Goal: Task Accomplishment & Management: Use online tool/utility

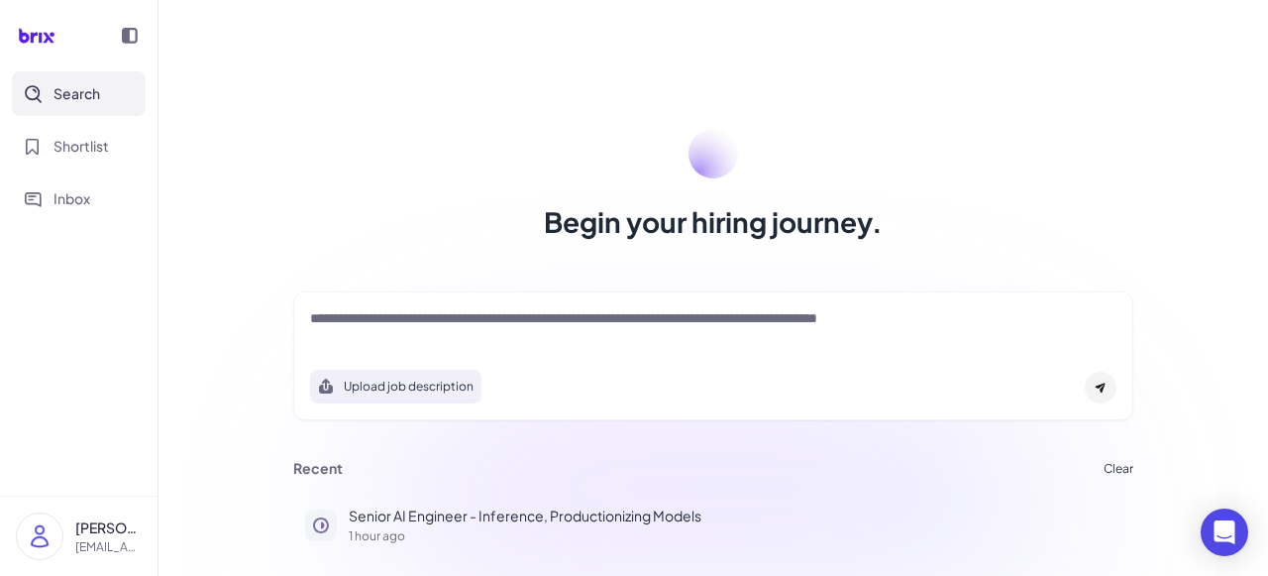
drag, startPoint x: 303, startPoint y: 313, endPoint x: 592, endPoint y: 337, distance: 289.4
click at [592, 337] on div "**********" at bounding box center [713, 355] width 840 height 129
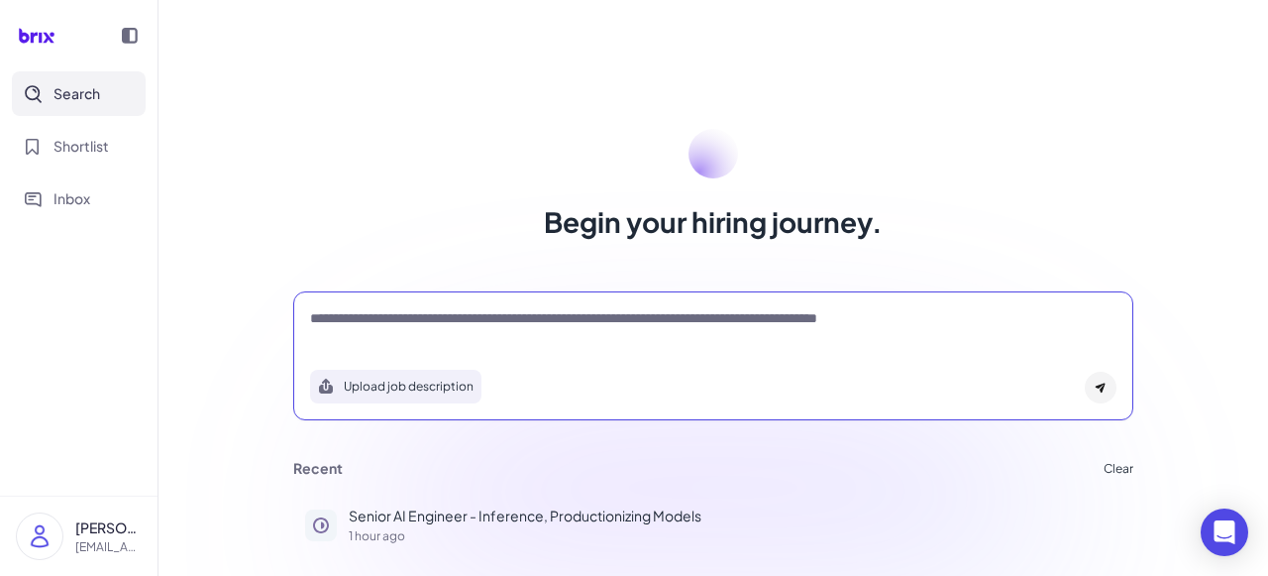
click at [629, 320] on textarea "**********" at bounding box center [713, 320] width 807 height 24
click at [863, 308] on textarea "**********" at bounding box center [713, 320] width 807 height 24
click at [559, 326] on textarea "**********" at bounding box center [713, 320] width 807 height 24
drag, startPoint x: 433, startPoint y: 319, endPoint x: 262, endPoint y: 320, distance: 171.4
click at [262, 321] on div "**********" at bounding box center [714, 288] width 1110 height 576
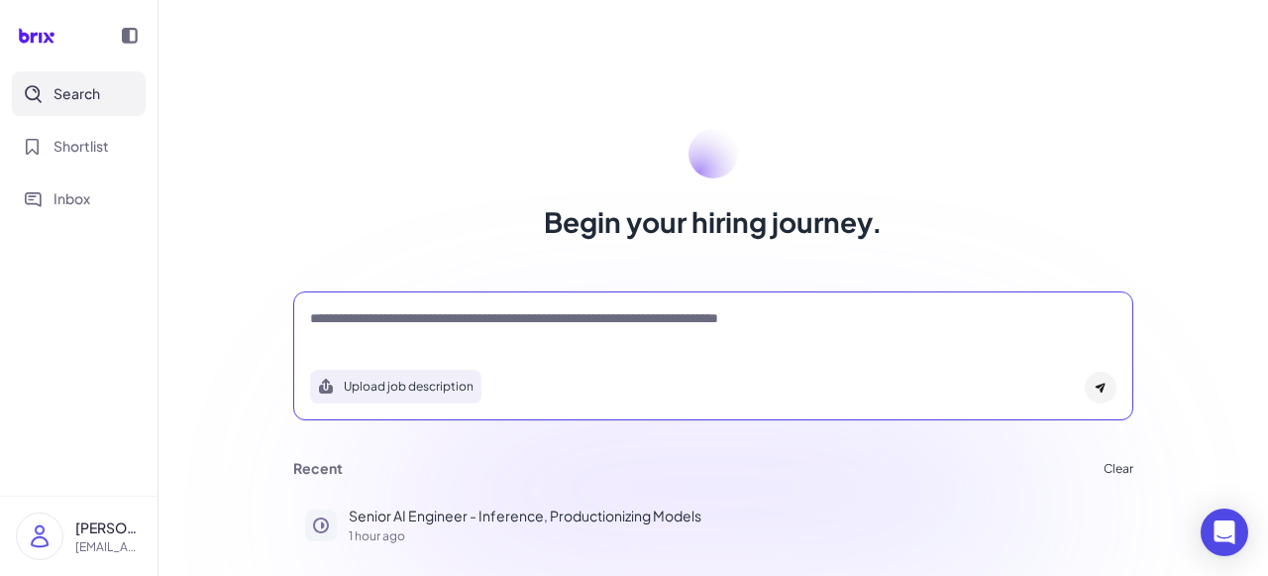
type textarea "**********"
click at [1100, 390] on icon at bounding box center [1101, 388] width 12 height 12
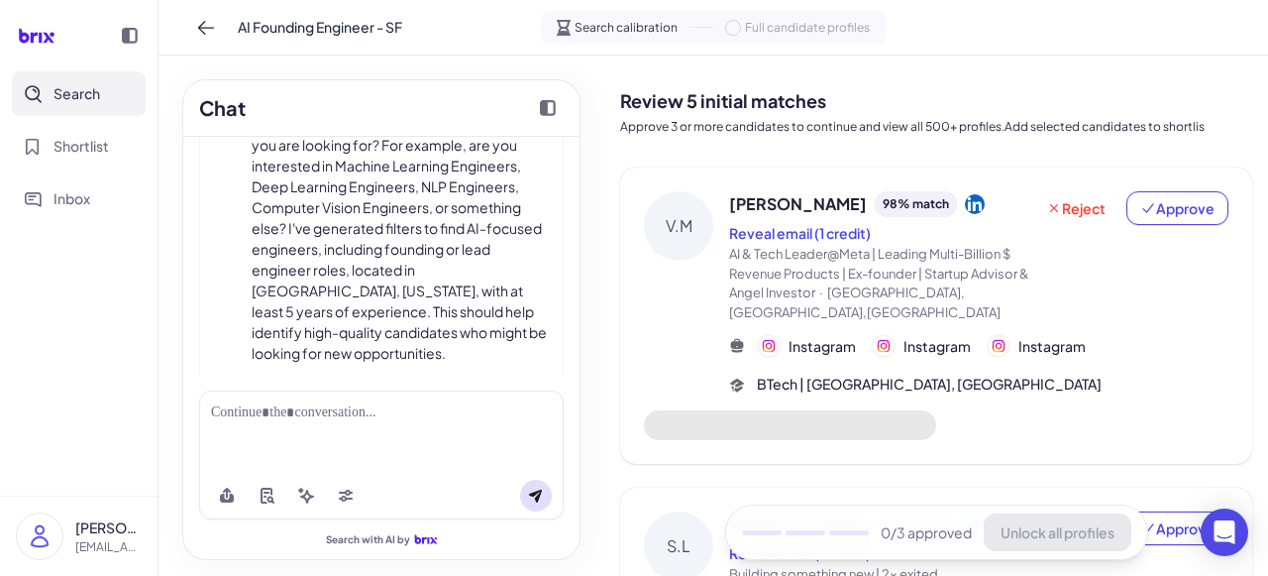
scroll to position [275, 0]
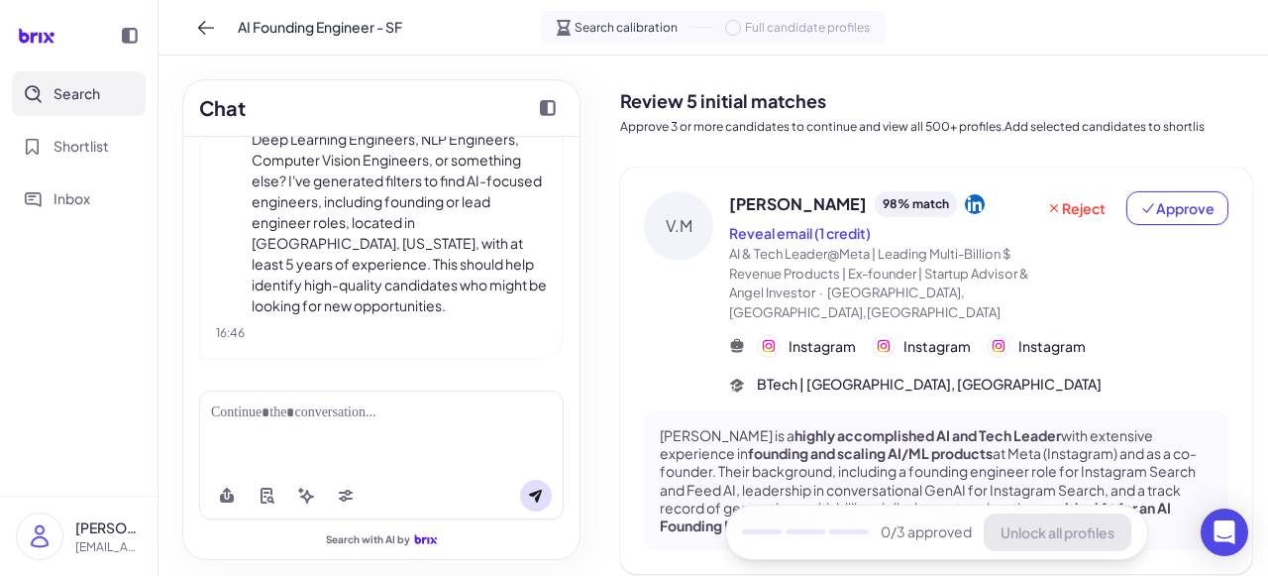
click at [256, 416] on div at bounding box center [381, 412] width 341 height 21
click at [539, 502] on icon at bounding box center [536, 496] width 16 height 16
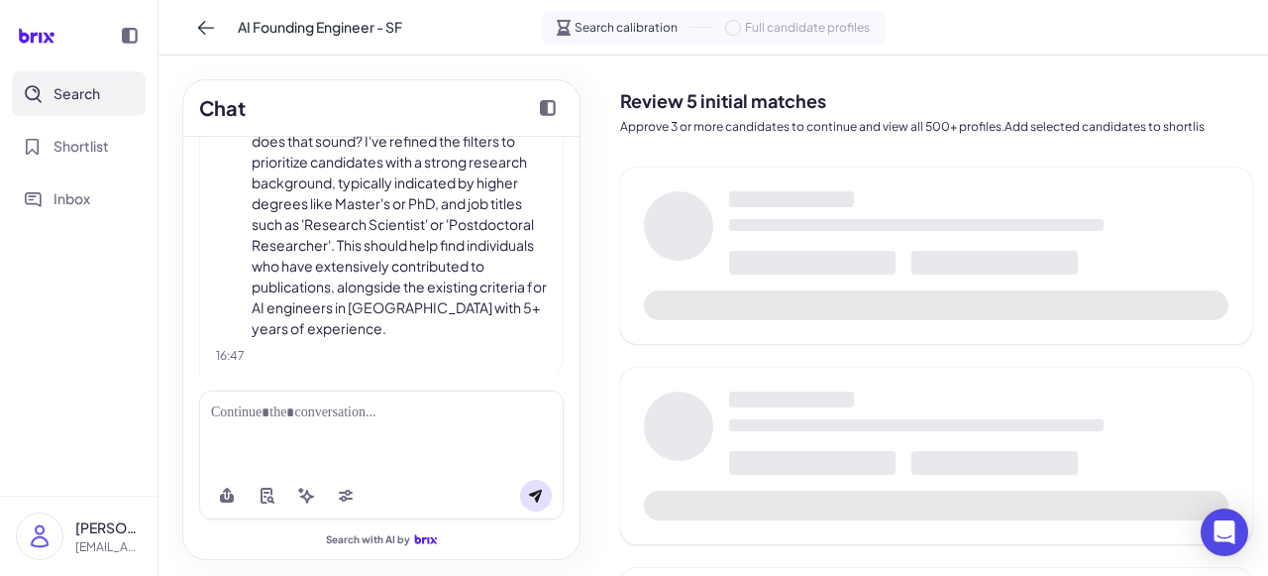
scroll to position [815, 0]
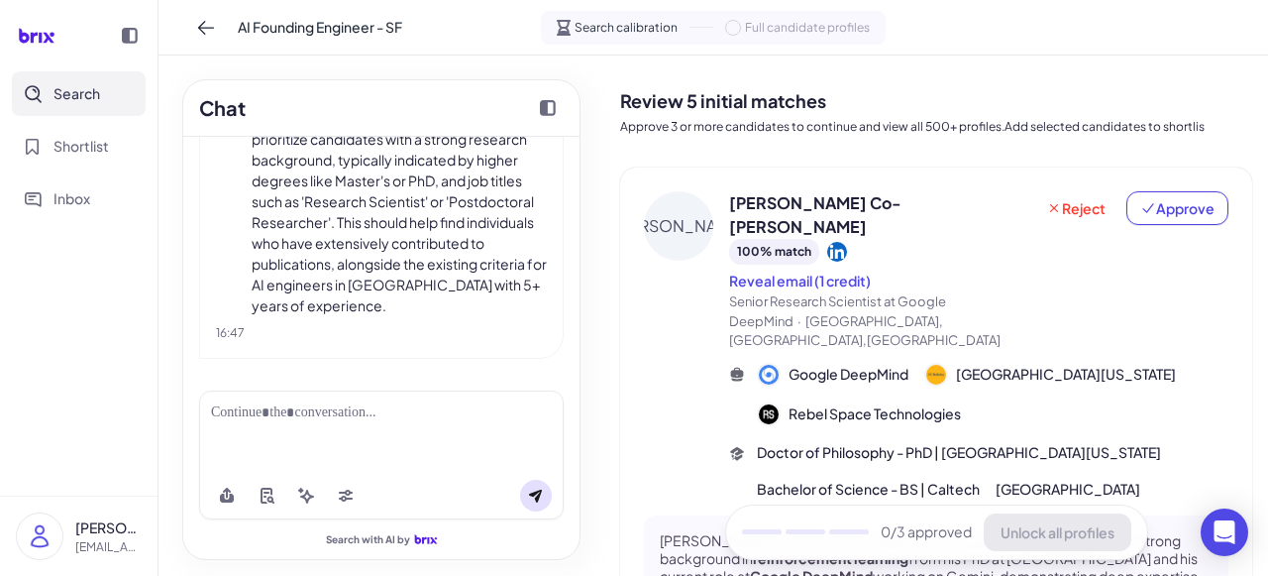
click at [318, 414] on div at bounding box center [381, 412] width 341 height 21
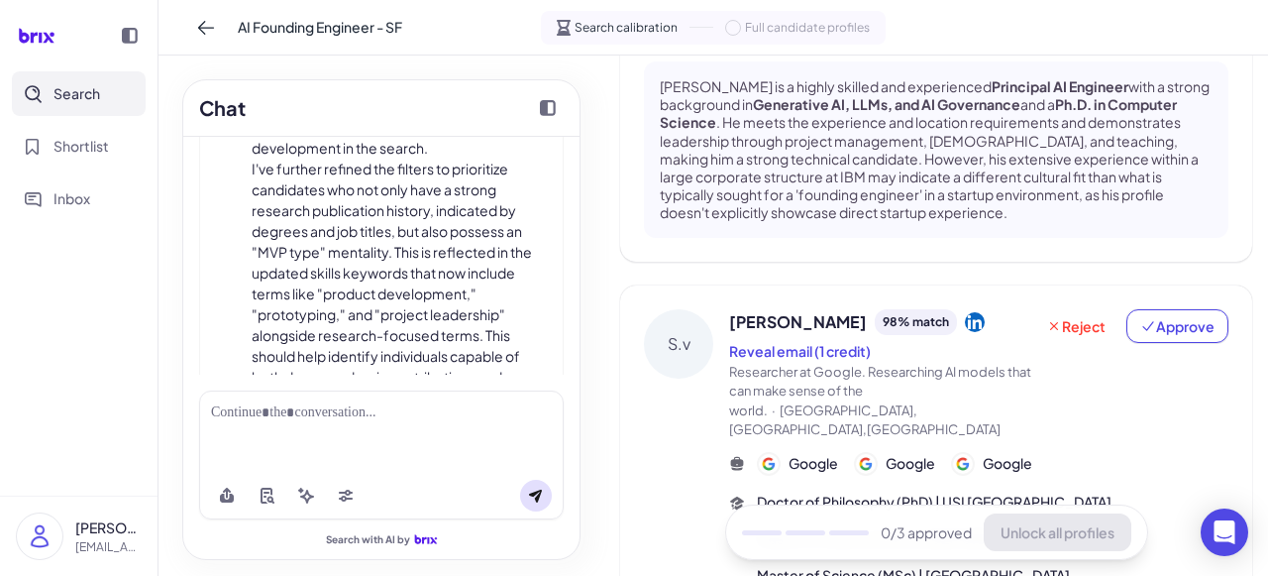
scroll to position [2170, 0]
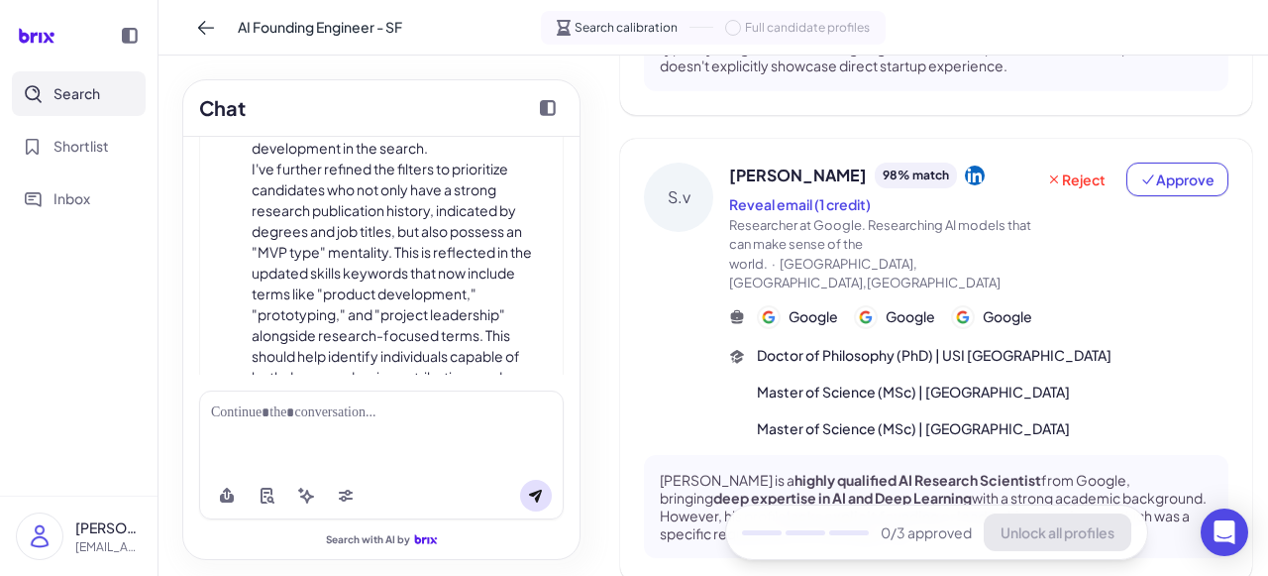
paste div
drag, startPoint x: 330, startPoint y: 439, endPoint x: 210, endPoint y: 436, distance: 119.9
click at [210, 436] on div "**********" at bounding box center [381, 430] width 365 height 81
click at [533, 496] on icon at bounding box center [536, 496] width 16 height 16
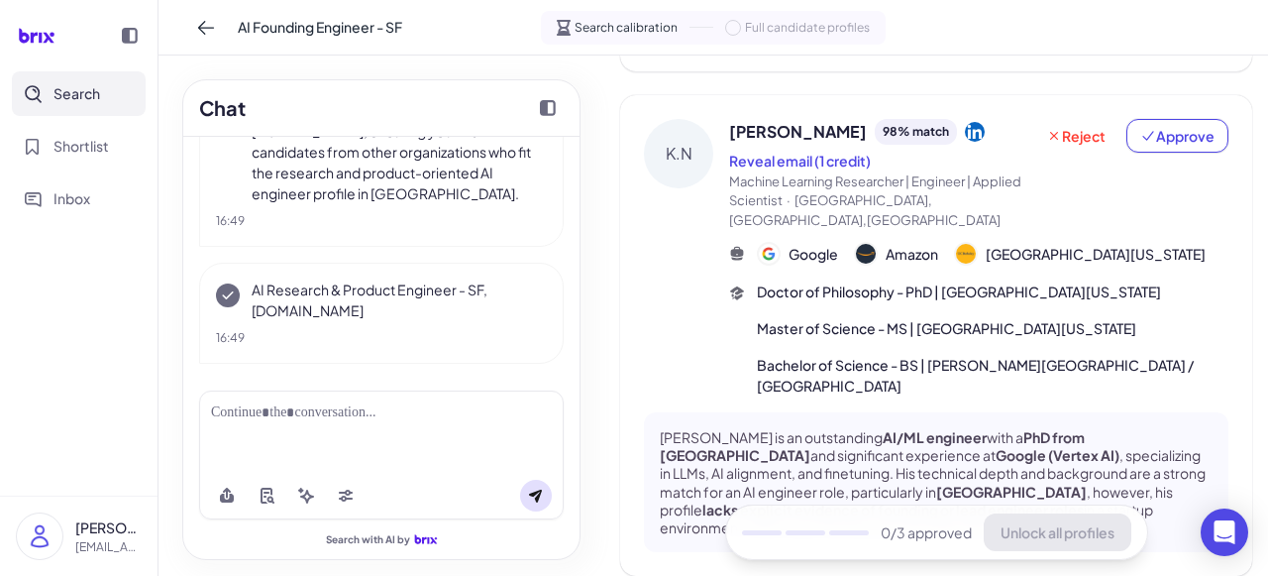
scroll to position [2800, 0]
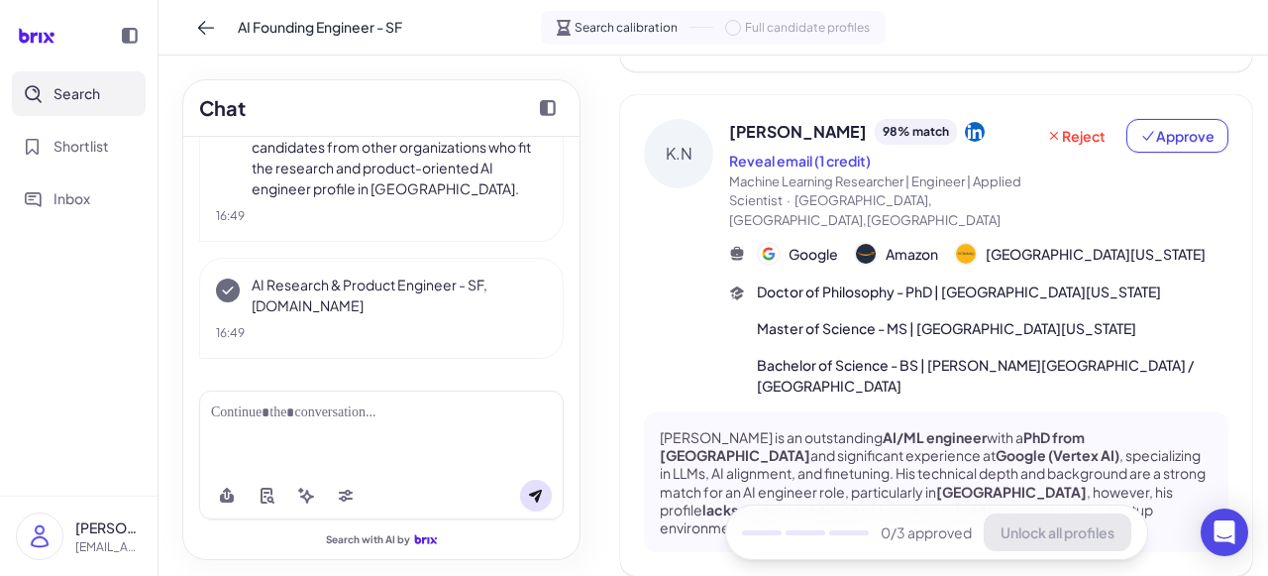
click at [297, 417] on div at bounding box center [381, 412] width 341 height 21
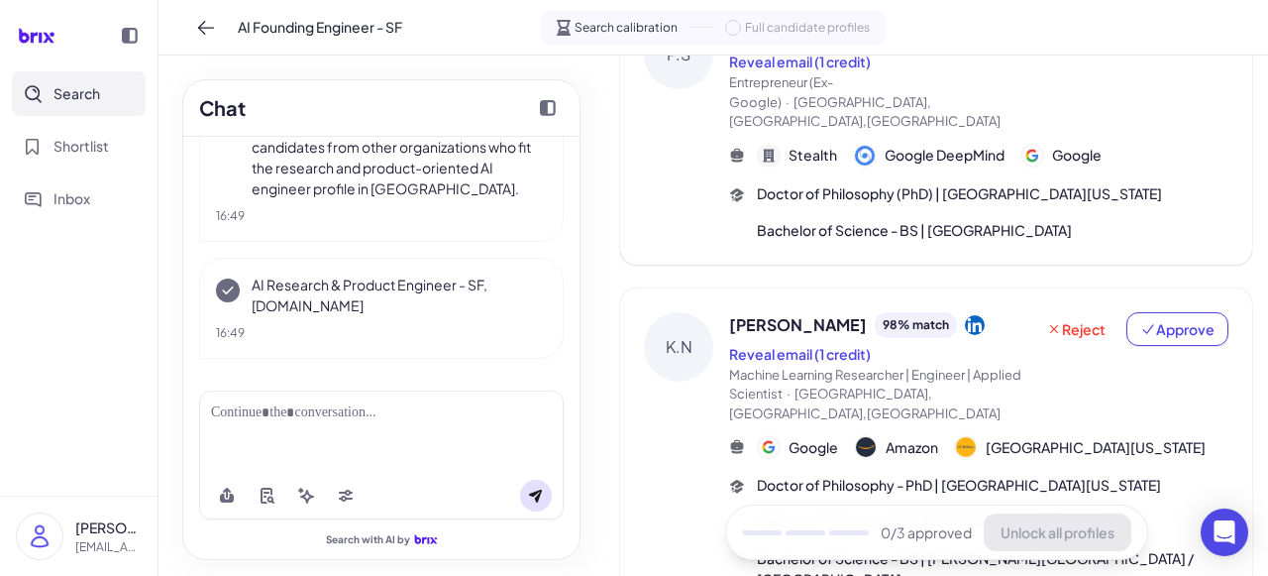
scroll to position [0, 0]
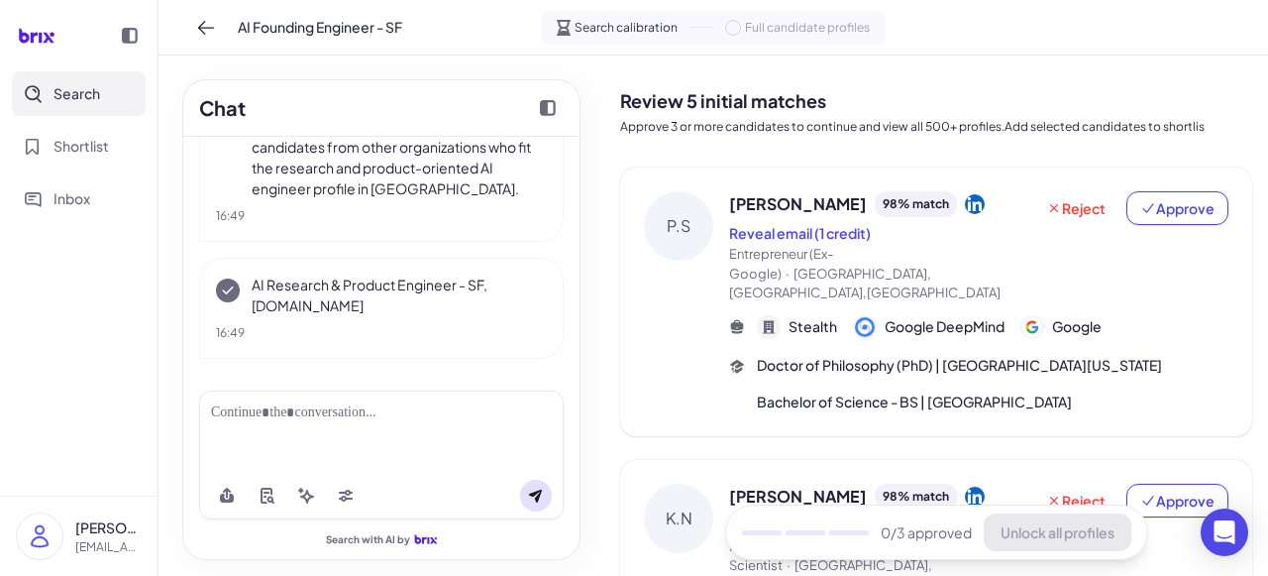
click at [263, 421] on div at bounding box center [381, 412] width 341 height 21
click at [409, 421] on div at bounding box center [381, 412] width 341 height 21
click at [1202, 210] on span "Approve" at bounding box center [1178, 208] width 74 height 20
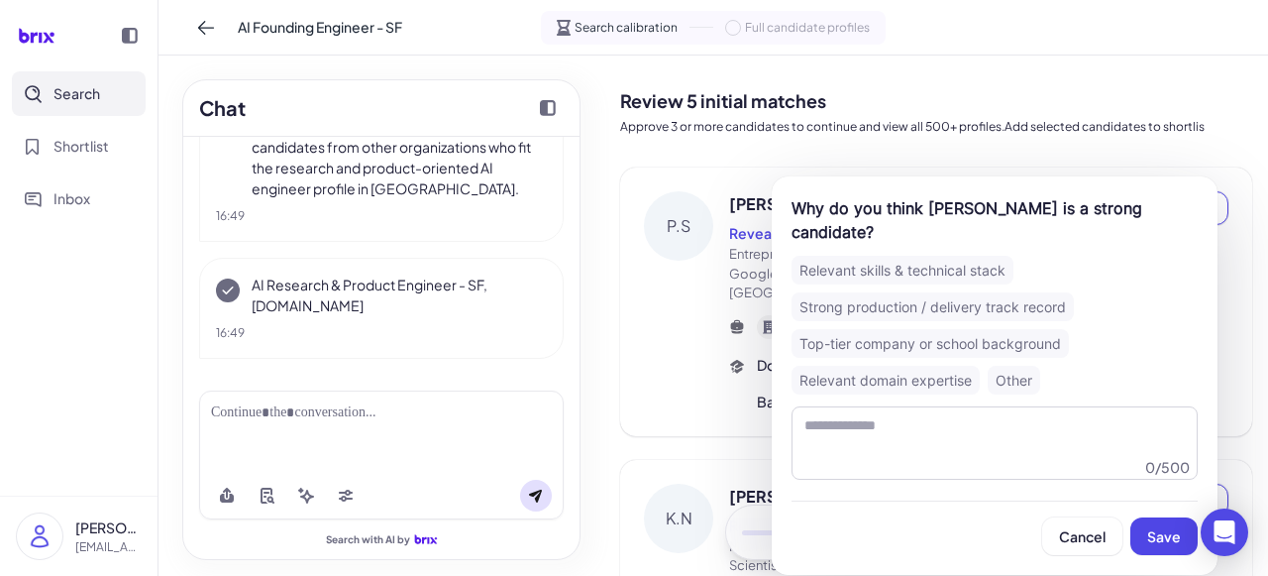
click at [973, 345] on div "Top-tier company or school background" at bounding box center [930, 343] width 277 height 29
click at [970, 264] on div "Relevant skills & technical stack" at bounding box center [903, 270] width 222 height 29
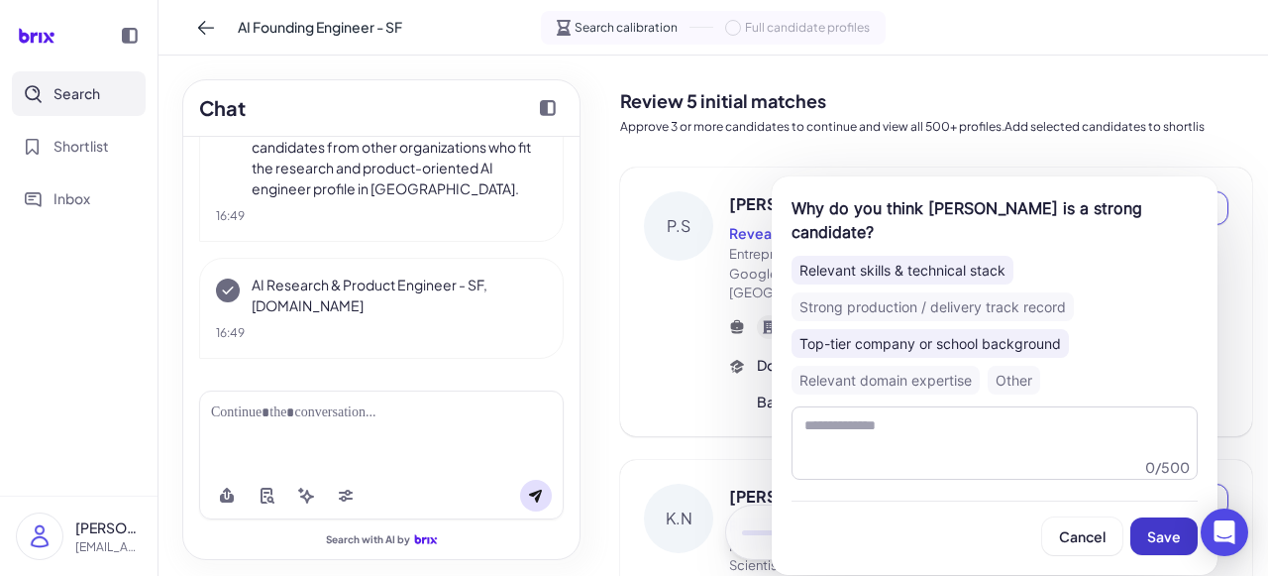
click at [1165, 530] on span "Save" at bounding box center [1165, 536] width 34 height 18
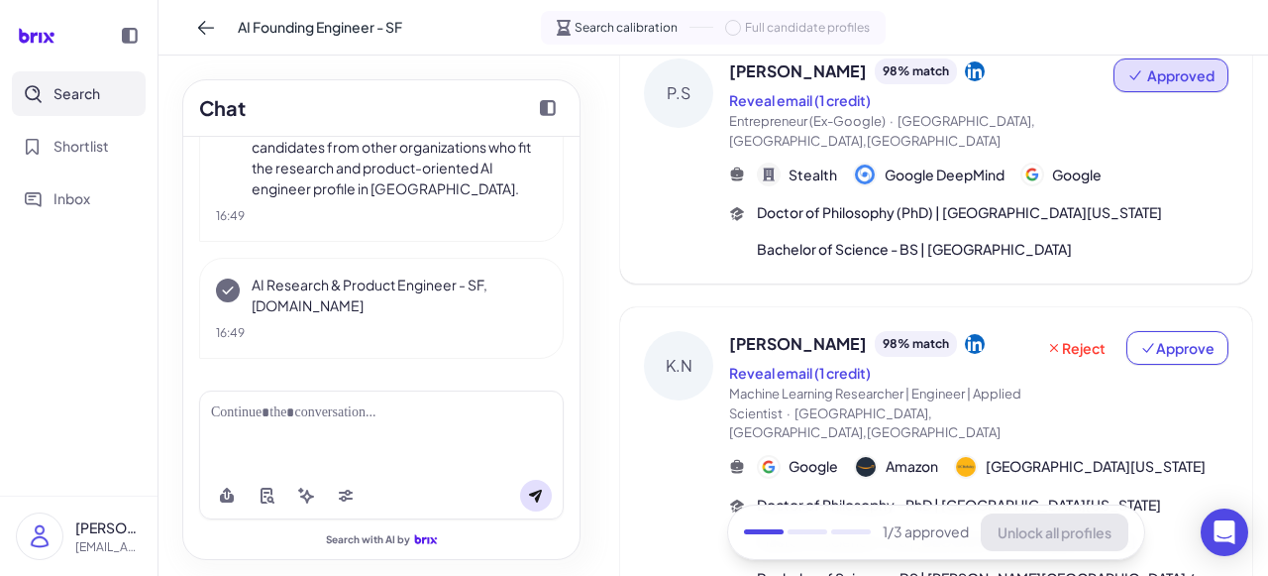
scroll to position [146, 0]
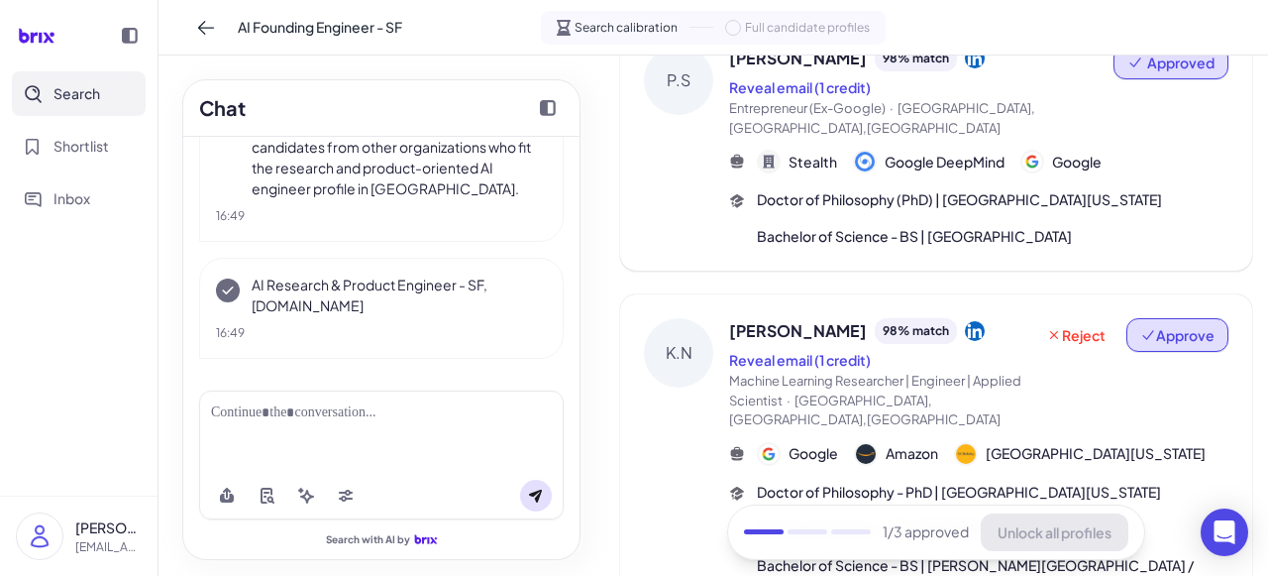
click at [1168, 325] on span "Approve" at bounding box center [1178, 335] width 74 height 20
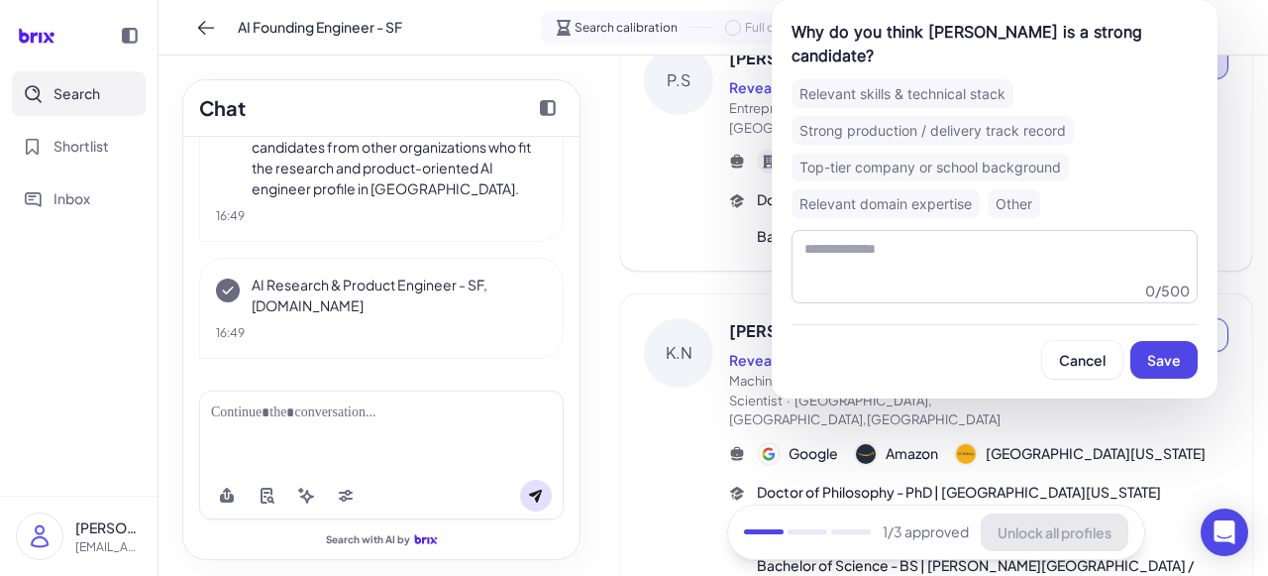
click at [959, 153] on div "Top-tier company or school background" at bounding box center [930, 167] width 277 height 29
click at [1176, 350] on button "Save" at bounding box center [1164, 360] width 67 height 38
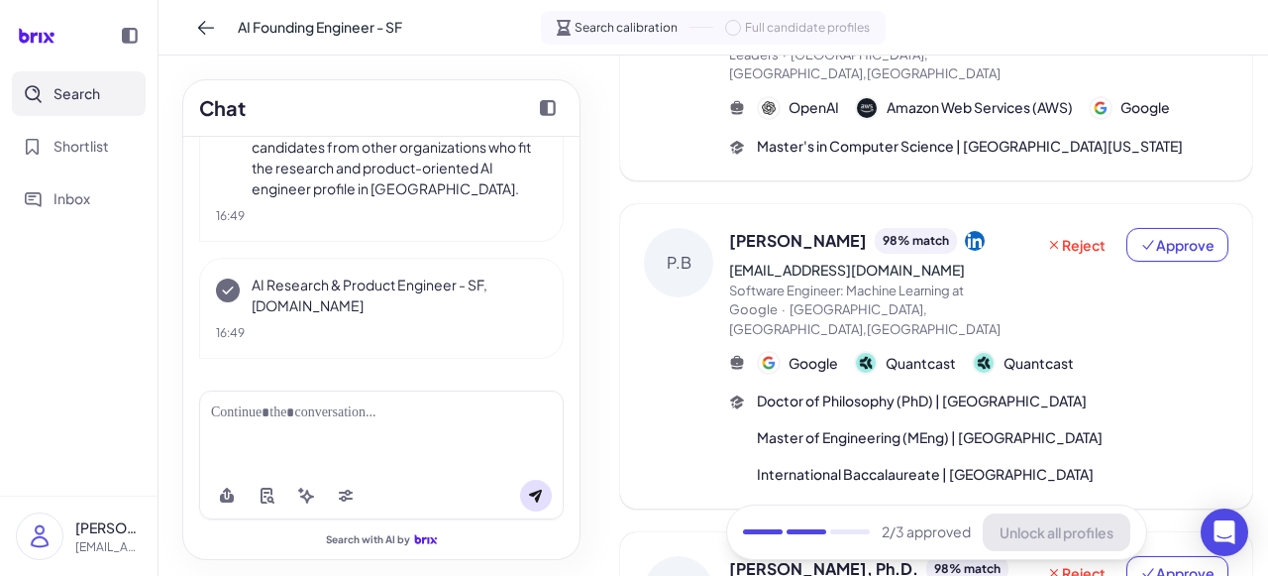
scroll to position [1397, 0]
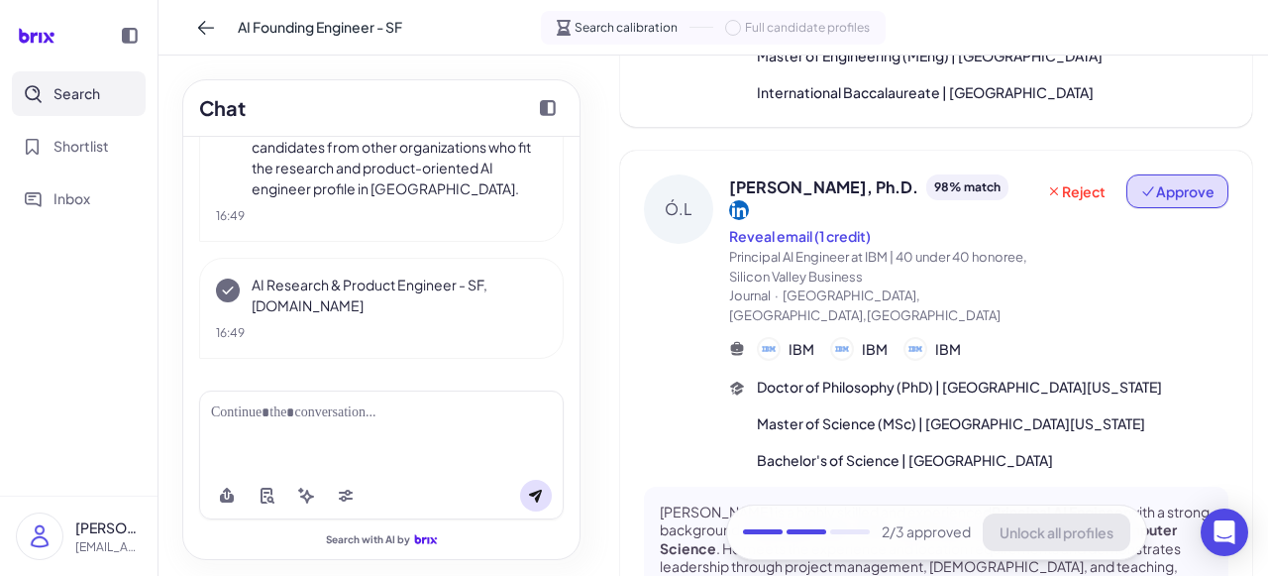
click at [1180, 181] on span "Approve" at bounding box center [1178, 191] width 74 height 20
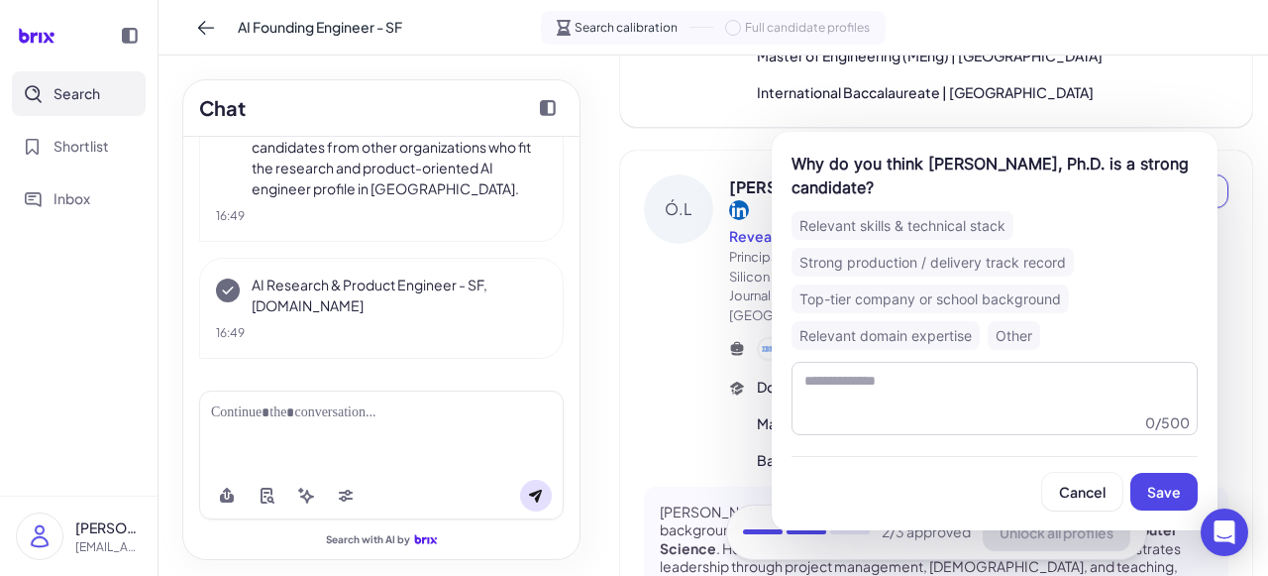
click at [1017, 297] on div "Top-tier company or school background" at bounding box center [930, 298] width 277 height 29
click at [1167, 494] on span "Save" at bounding box center [1165, 492] width 34 height 18
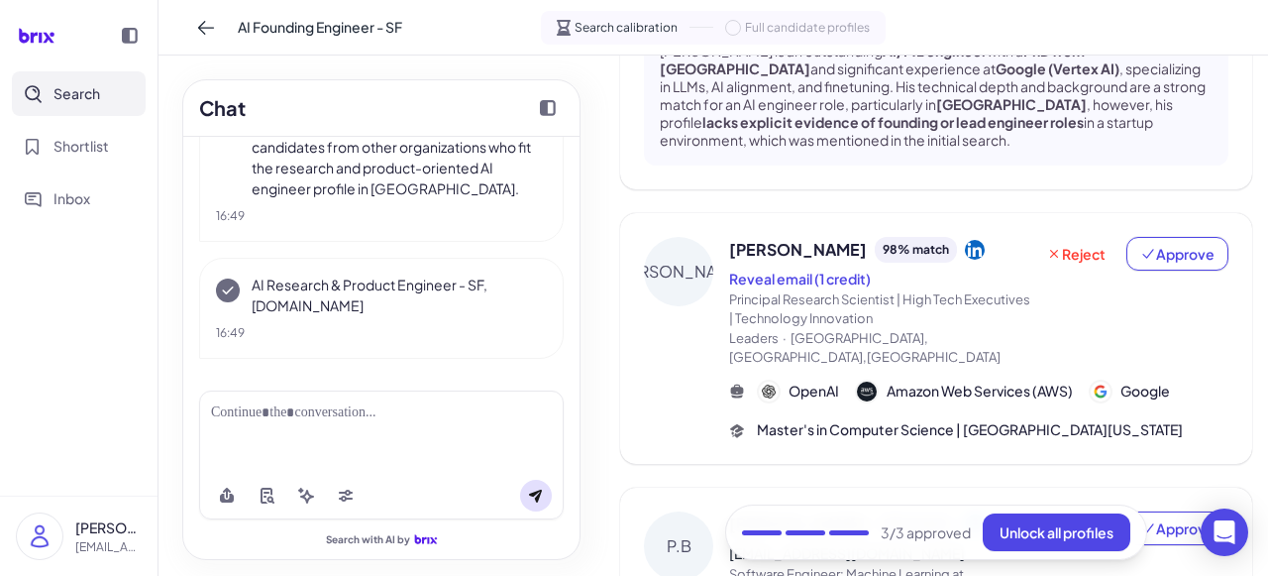
scroll to position [642, 0]
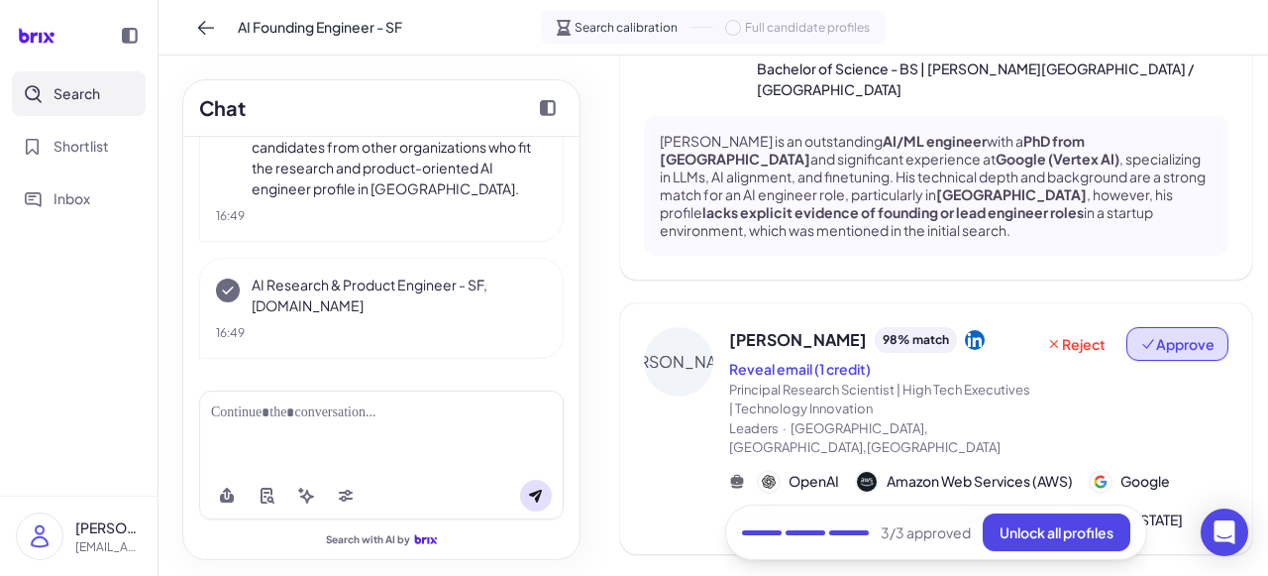
click at [1167, 327] on button "Approve" at bounding box center [1178, 344] width 102 height 34
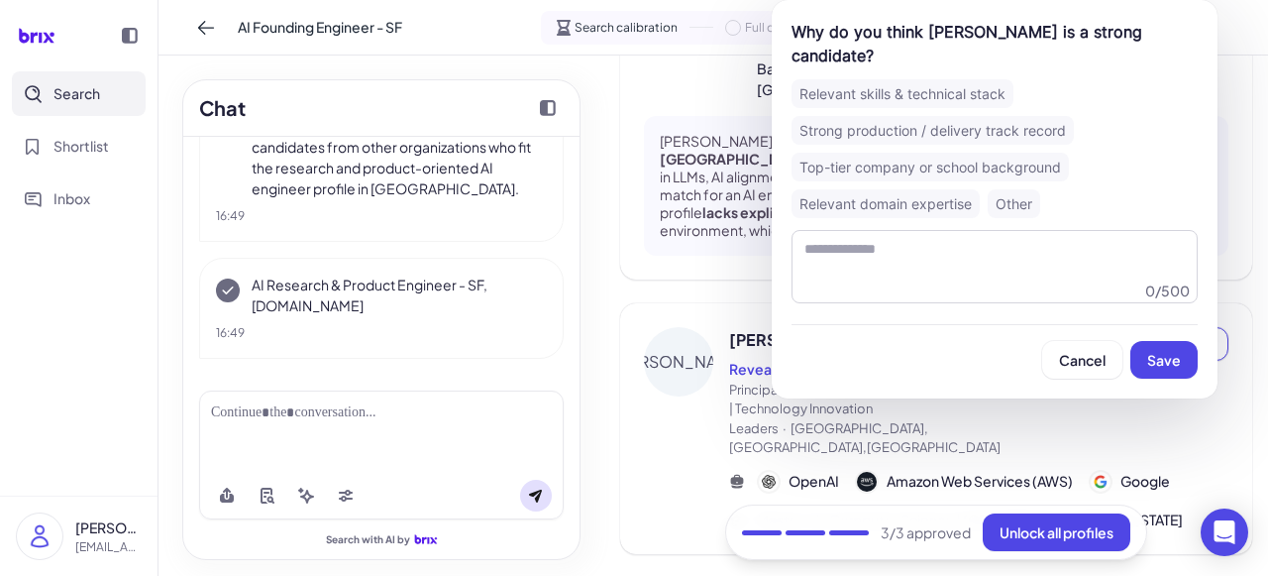
click at [907, 153] on div "Top-tier company or school background" at bounding box center [930, 167] width 277 height 29
click at [1183, 346] on button "Save" at bounding box center [1164, 360] width 67 height 38
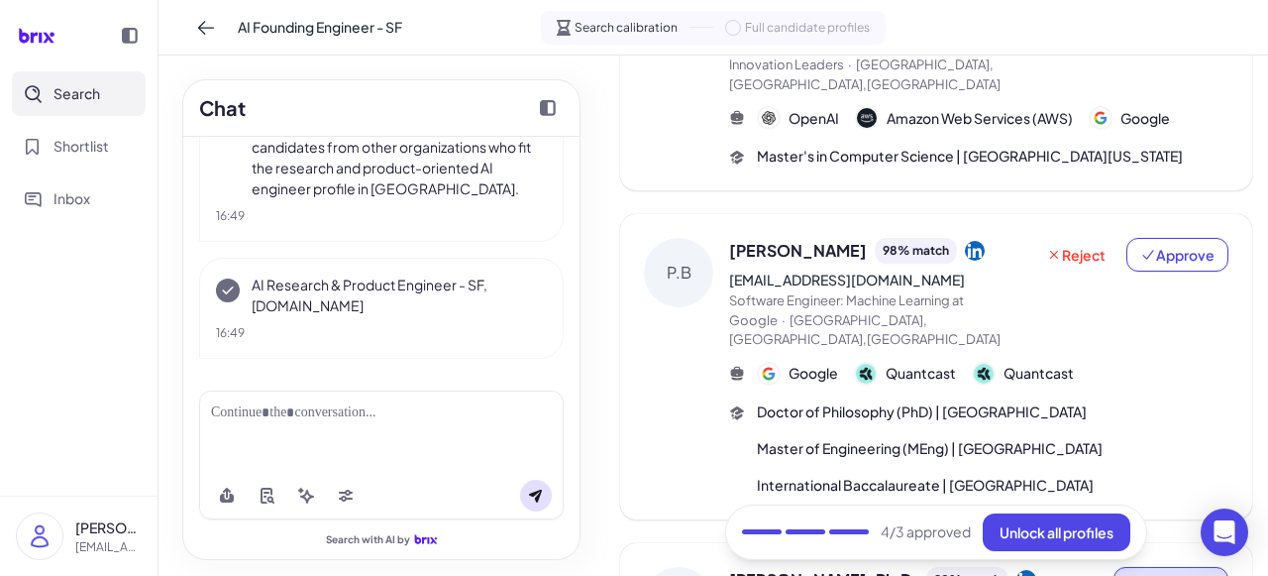
scroll to position [1077, 0]
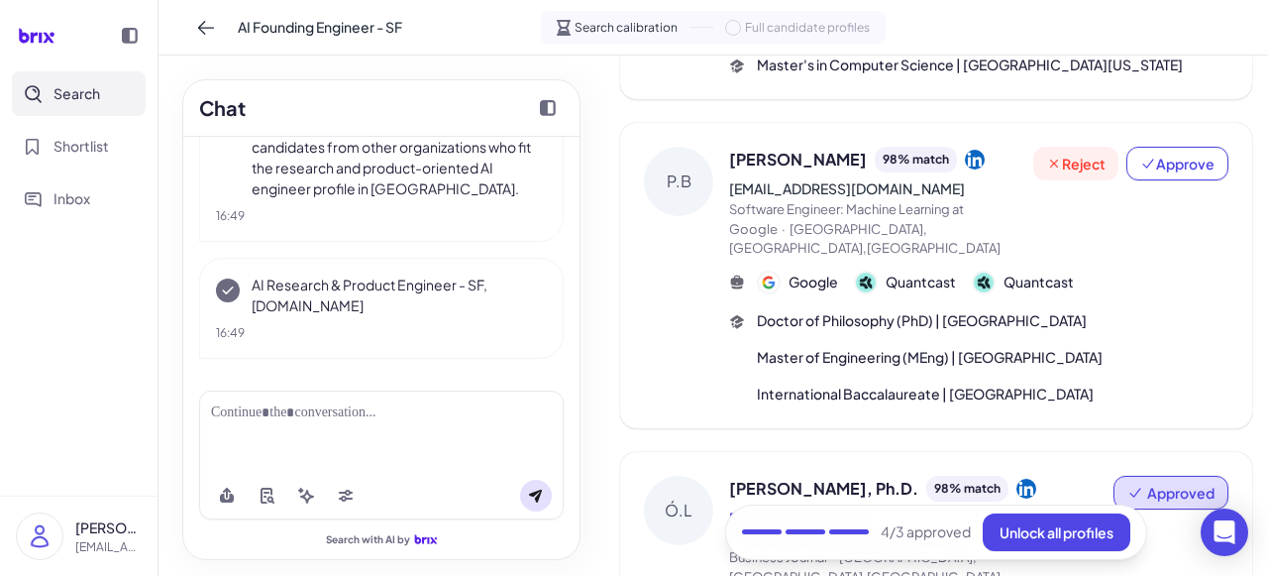
click at [1075, 154] on span "Reject" at bounding box center [1075, 164] width 59 height 20
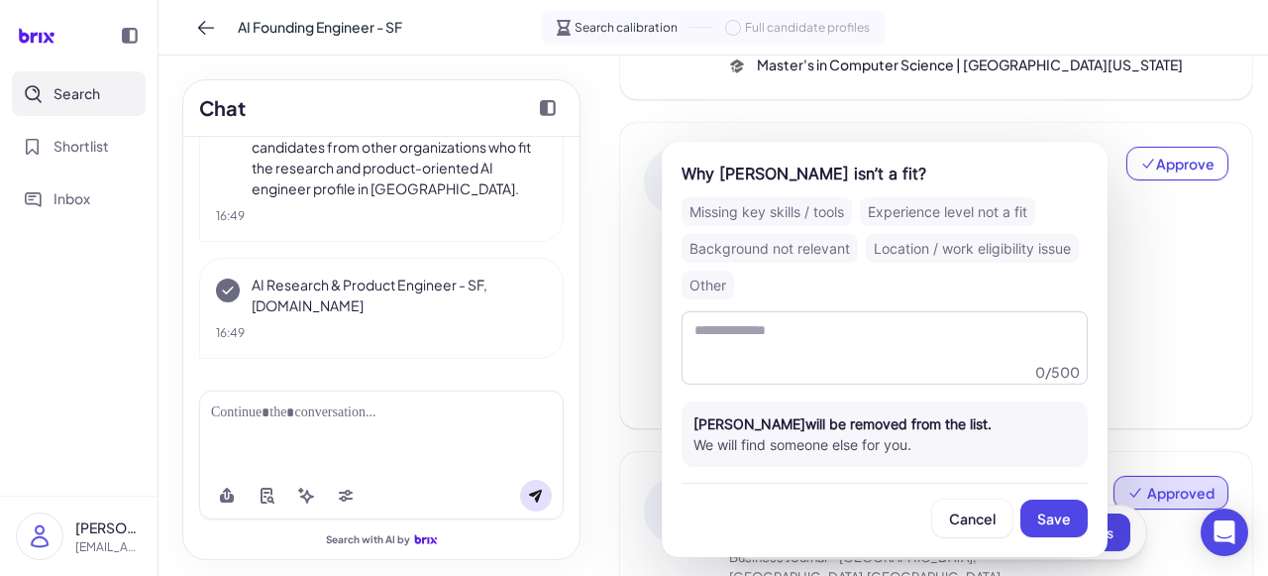
click at [1186, 271] on div "Google Quantcast Quantcast" at bounding box center [978, 283] width 499 height 24
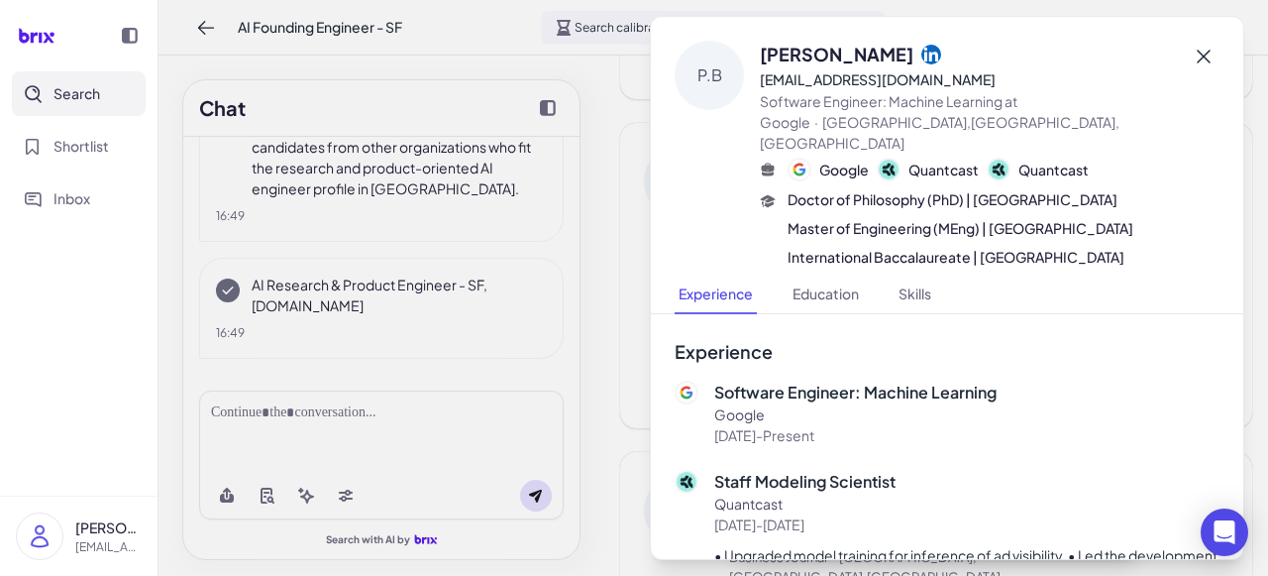
click at [1197, 54] on icon at bounding box center [1204, 57] width 24 height 24
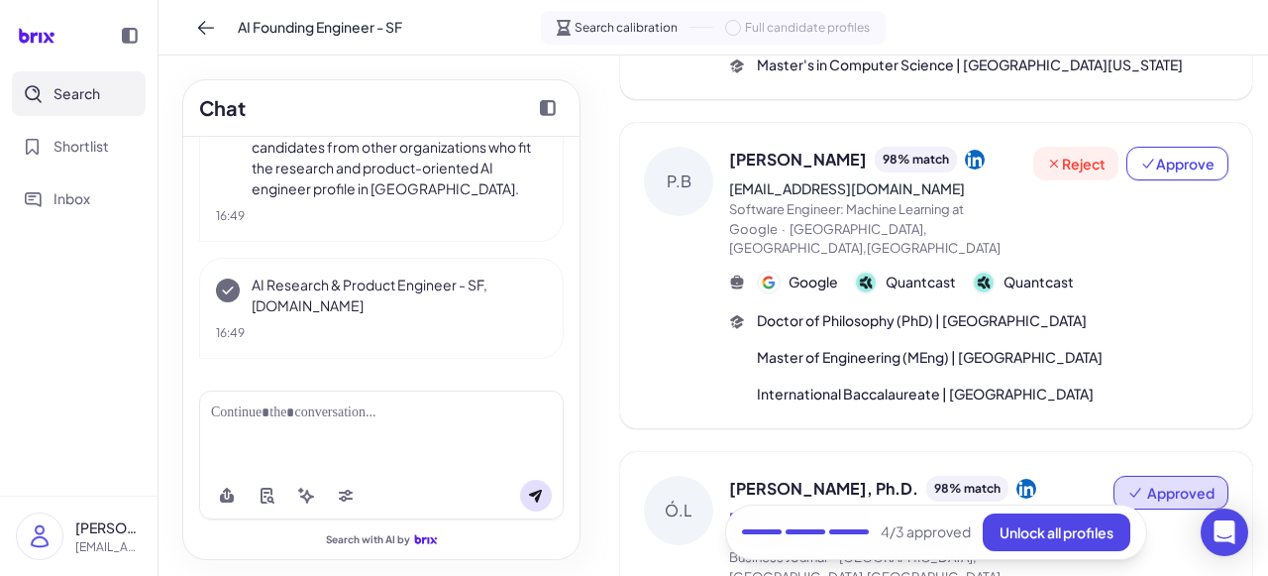
click at [1074, 154] on span "Reject" at bounding box center [1075, 164] width 59 height 20
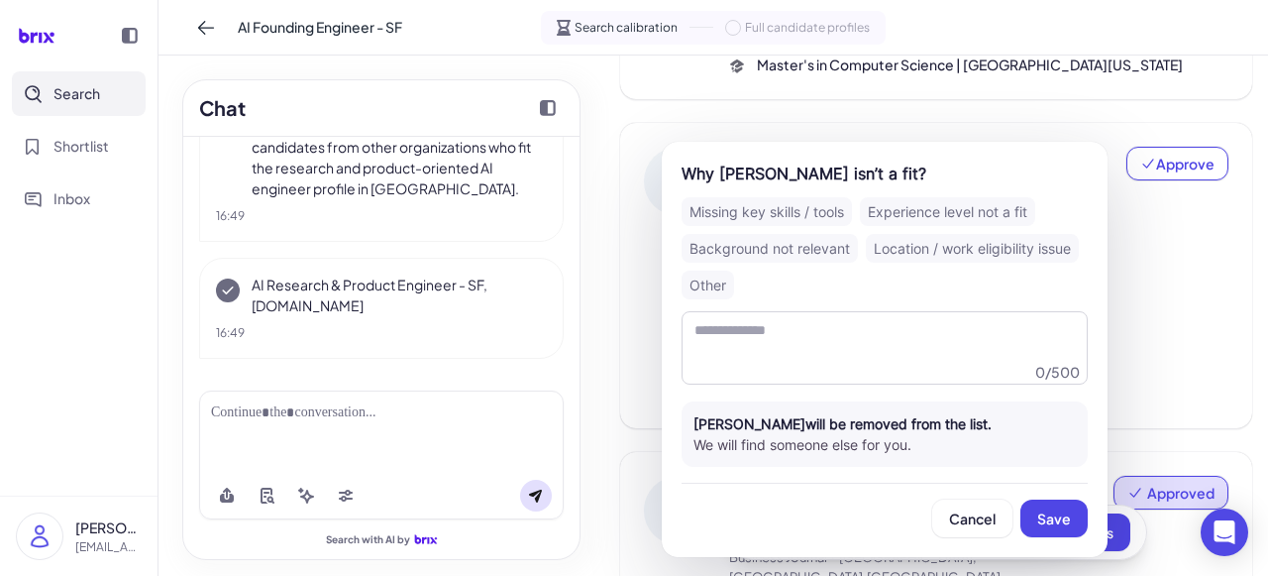
click at [804, 214] on div "Missing key skills / tools" at bounding box center [767, 211] width 170 height 29
click at [1050, 525] on span "Save" at bounding box center [1055, 518] width 34 height 18
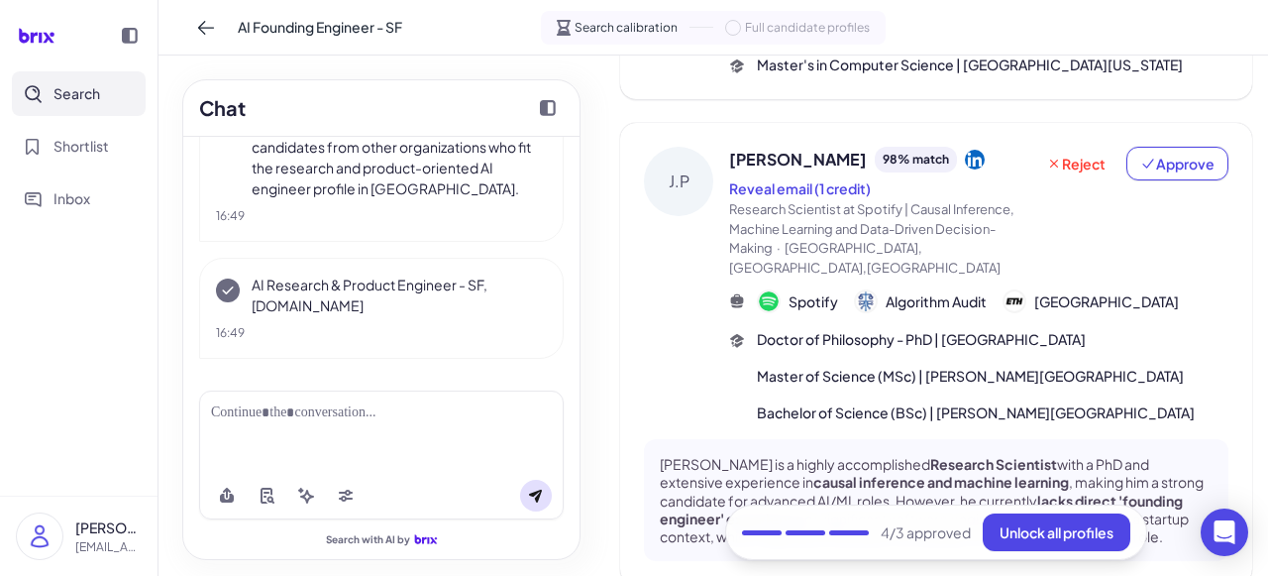
click at [1172, 147] on div "Reject Approve" at bounding box center [1131, 212] width 195 height 131
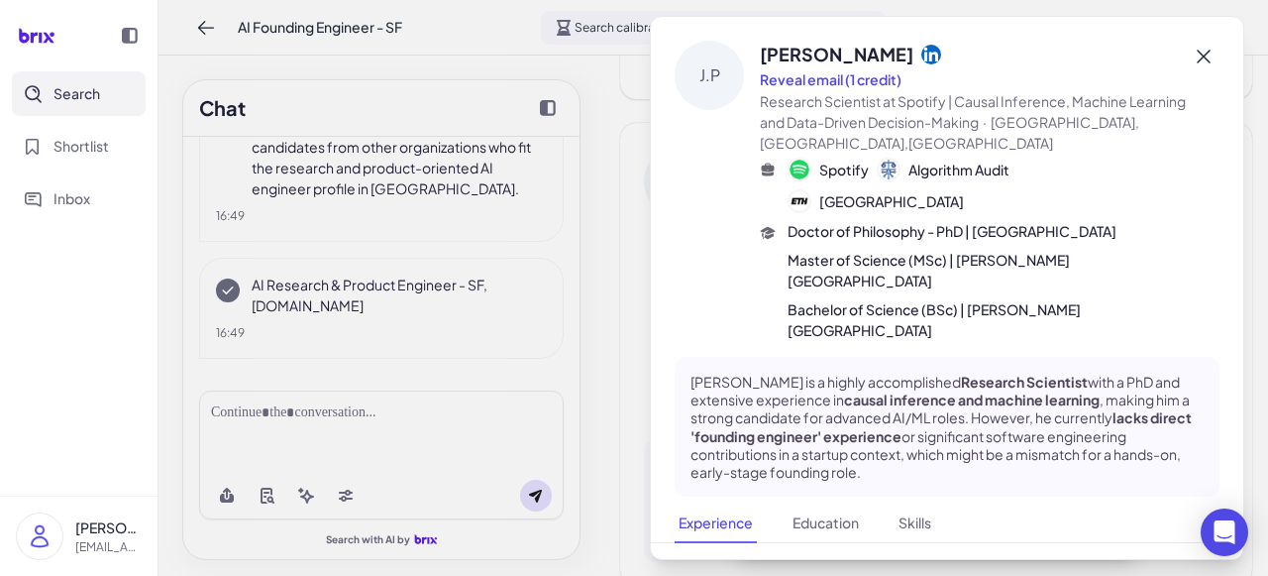
click at [1192, 61] on icon at bounding box center [1204, 57] width 24 height 24
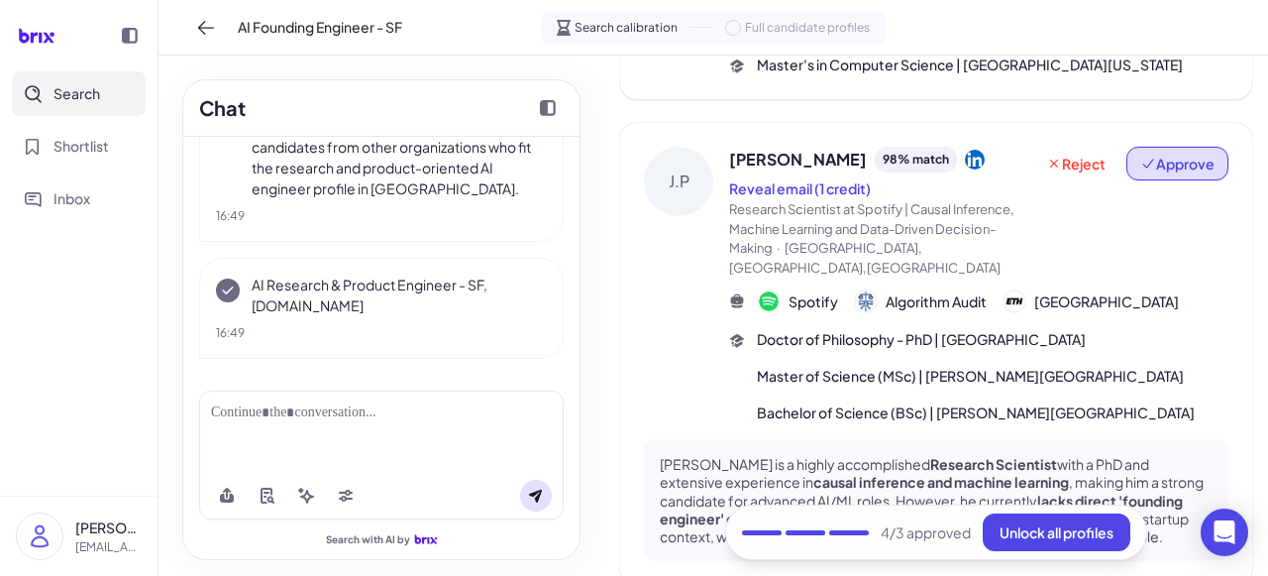
click at [1187, 154] on span "Approve" at bounding box center [1178, 164] width 74 height 20
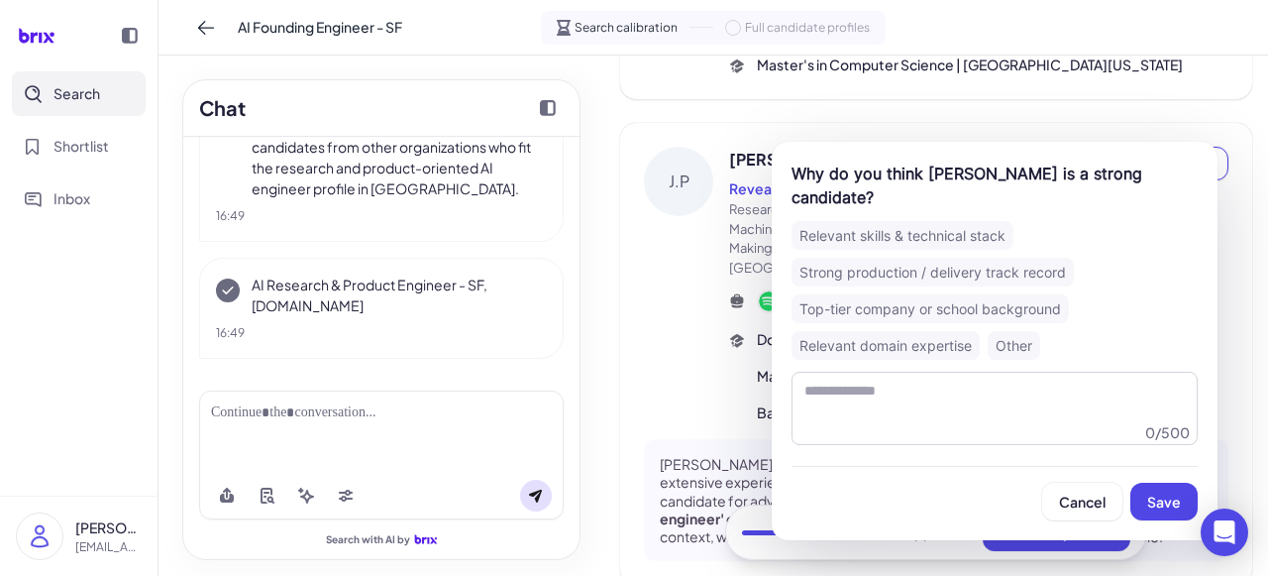
click at [966, 221] on div "Relevant skills & technical stack" at bounding box center [903, 235] width 222 height 29
click at [974, 258] on div "Strong production / delivery track record" at bounding box center [933, 272] width 282 height 29
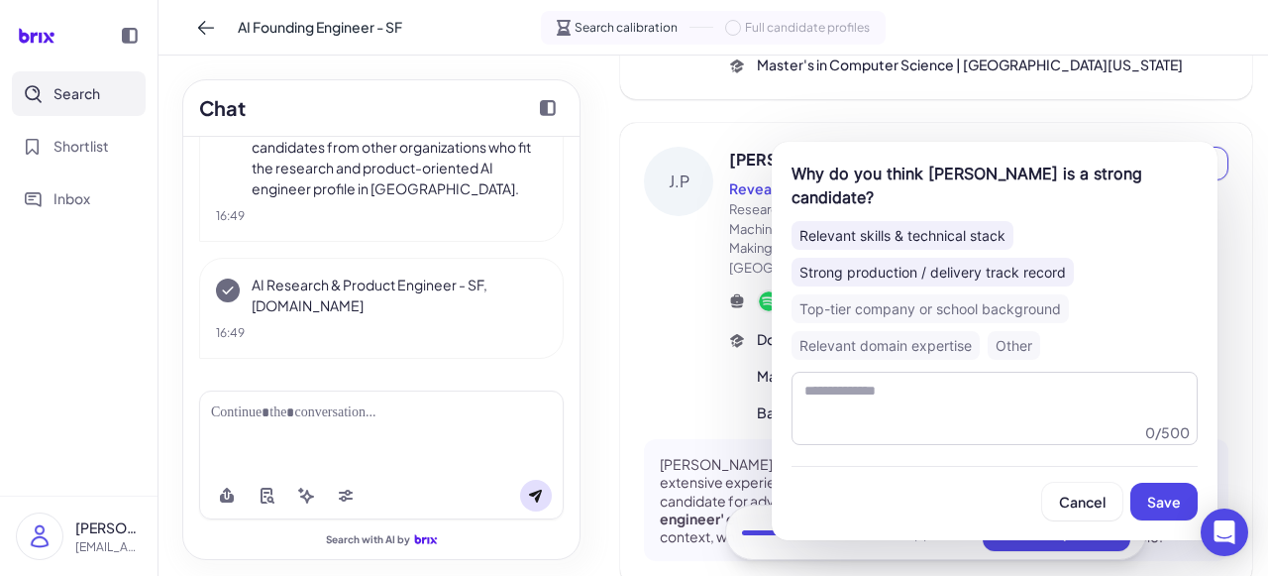
click at [1006, 221] on div "Relevant skills & technical stack" at bounding box center [903, 235] width 222 height 29
click at [1156, 493] on span "Save" at bounding box center [1165, 502] width 34 height 18
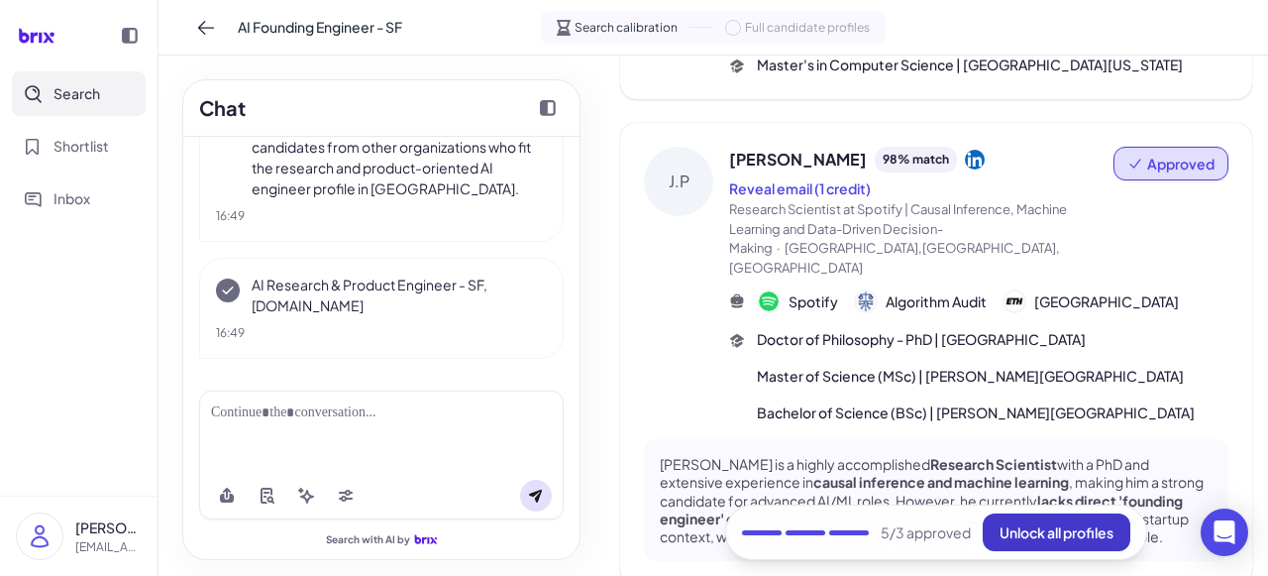
click at [1061, 535] on span "Unlock all profiles" at bounding box center [1057, 532] width 114 height 18
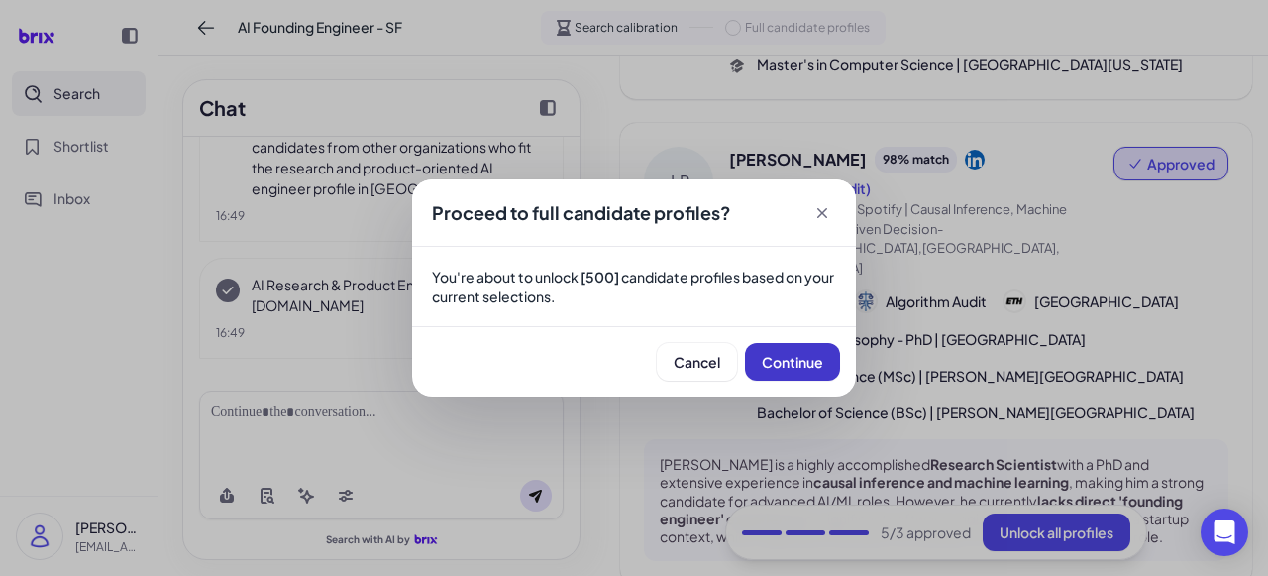
click at [793, 359] on span "Continue" at bounding box center [792, 362] width 61 height 18
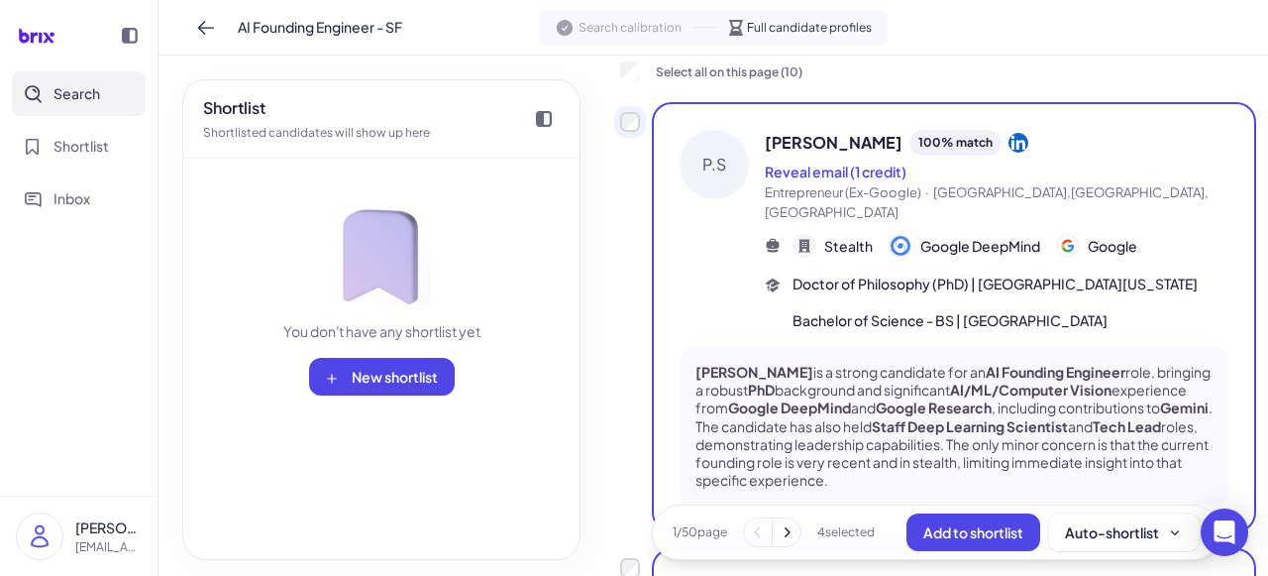
scroll to position [113, 0]
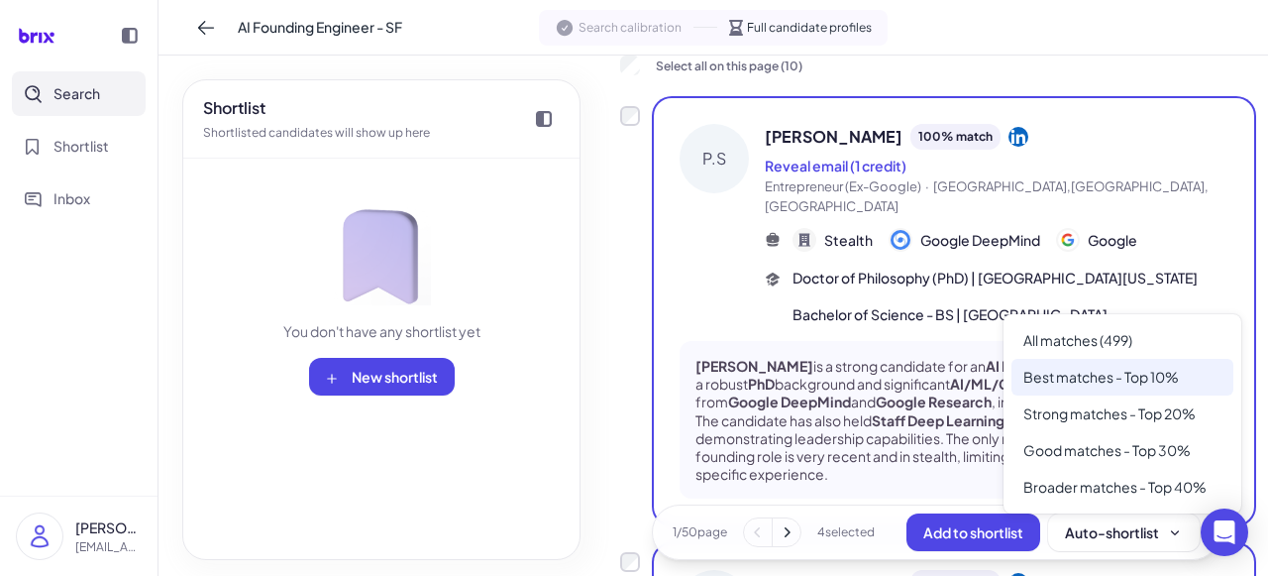
click at [1099, 369] on div "Best matches - Top 10%" at bounding box center [1123, 377] width 222 height 37
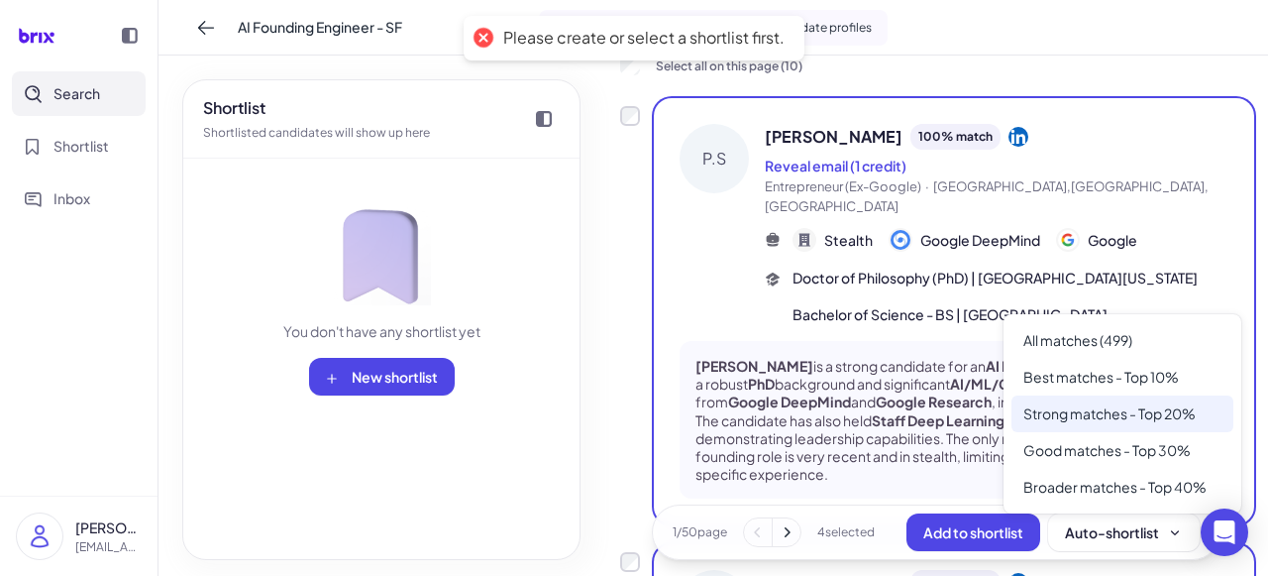
click at [1127, 402] on div "Strong matches - Top 20%" at bounding box center [1123, 413] width 222 height 37
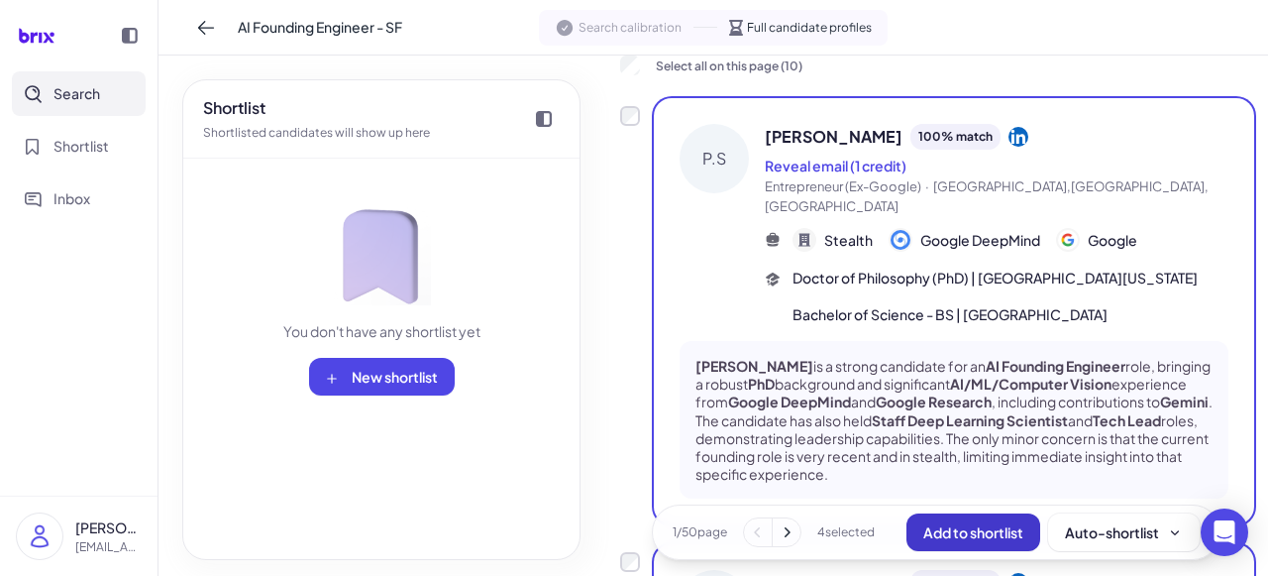
click at [954, 536] on span "Add to shortlist" at bounding box center [974, 532] width 100 height 18
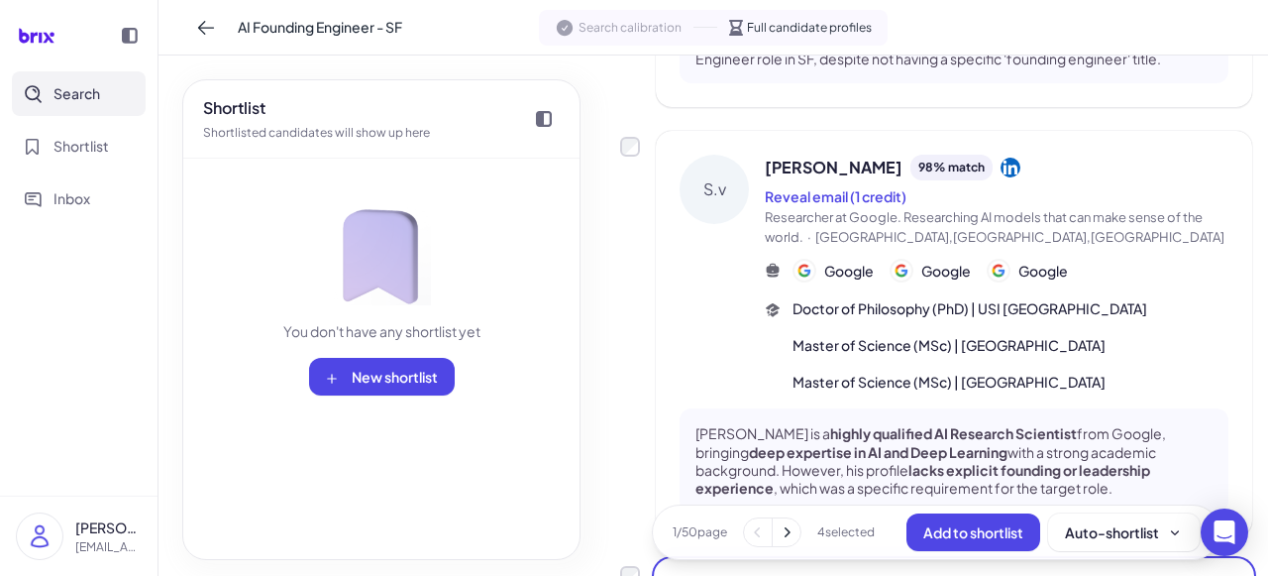
scroll to position [4287, 0]
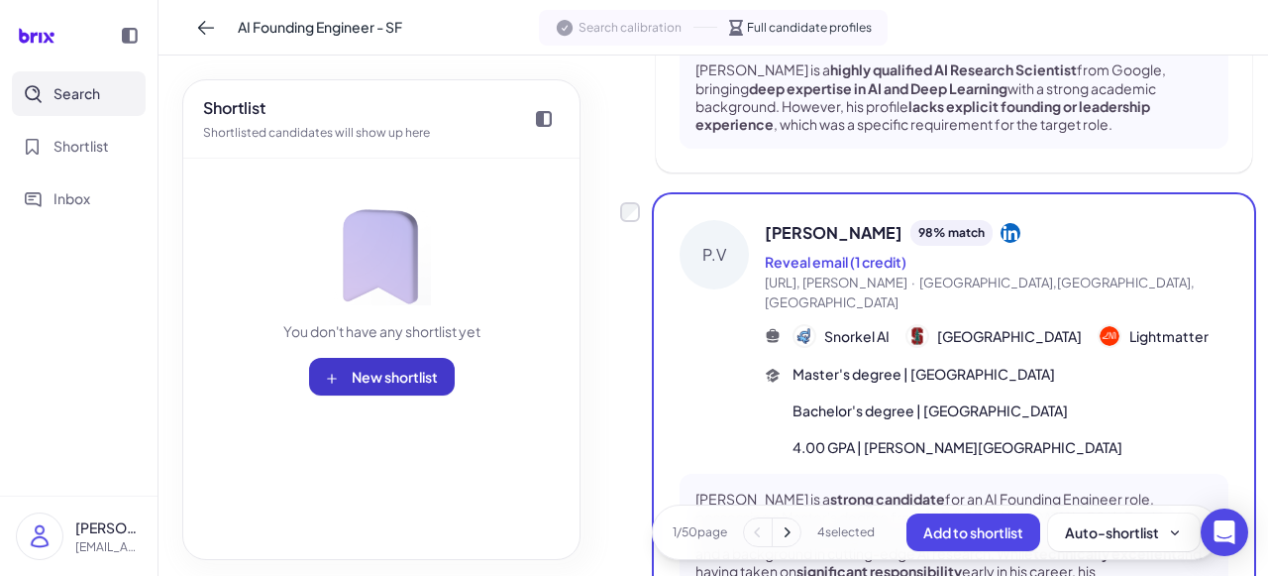
click at [396, 385] on button "New shortlist" at bounding box center [382, 377] width 146 height 38
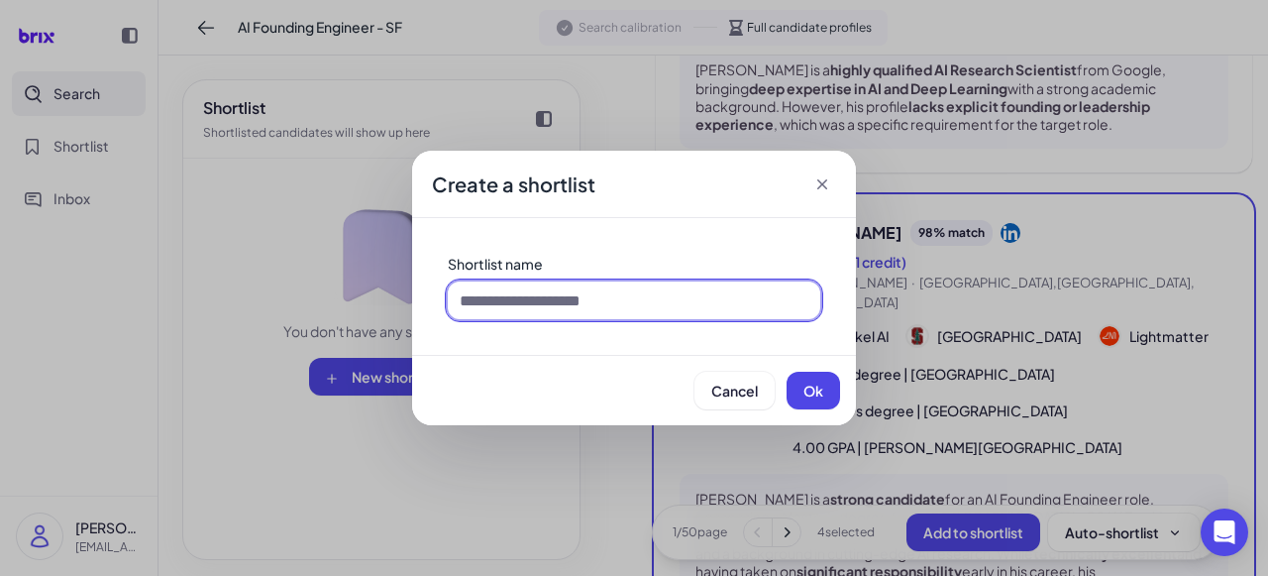
click at [558, 291] on input at bounding box center [634, 300] width 373 height 38
paste input "**********"
type input "**********"
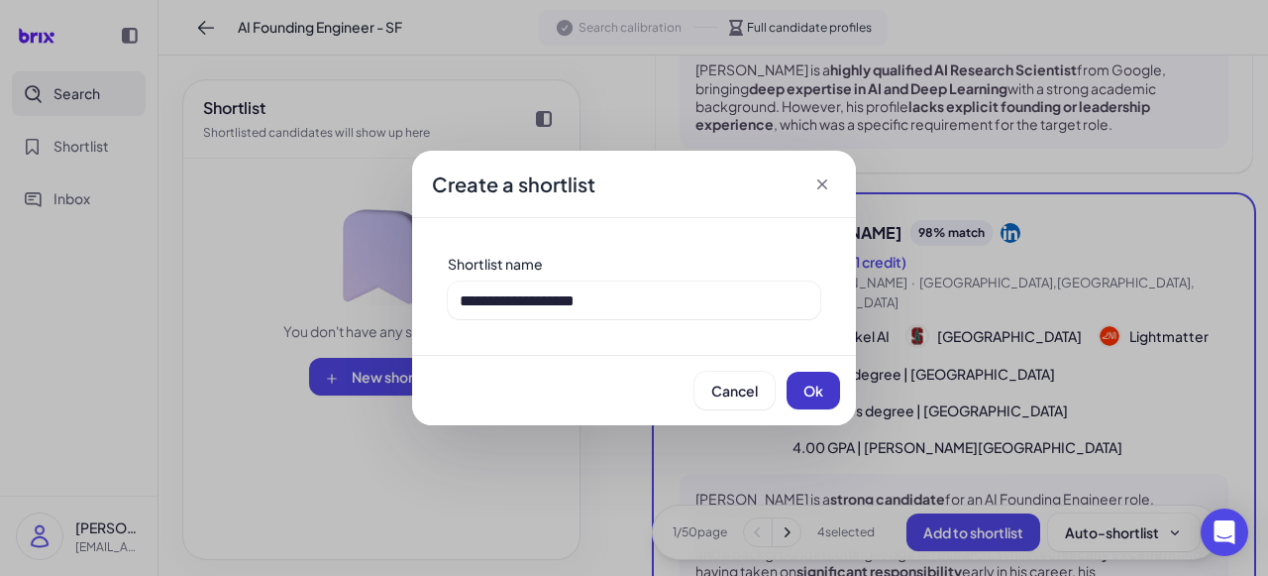
click at [802, 383] on button "Ok" at bounding box center [814, 391] width 54 height 38
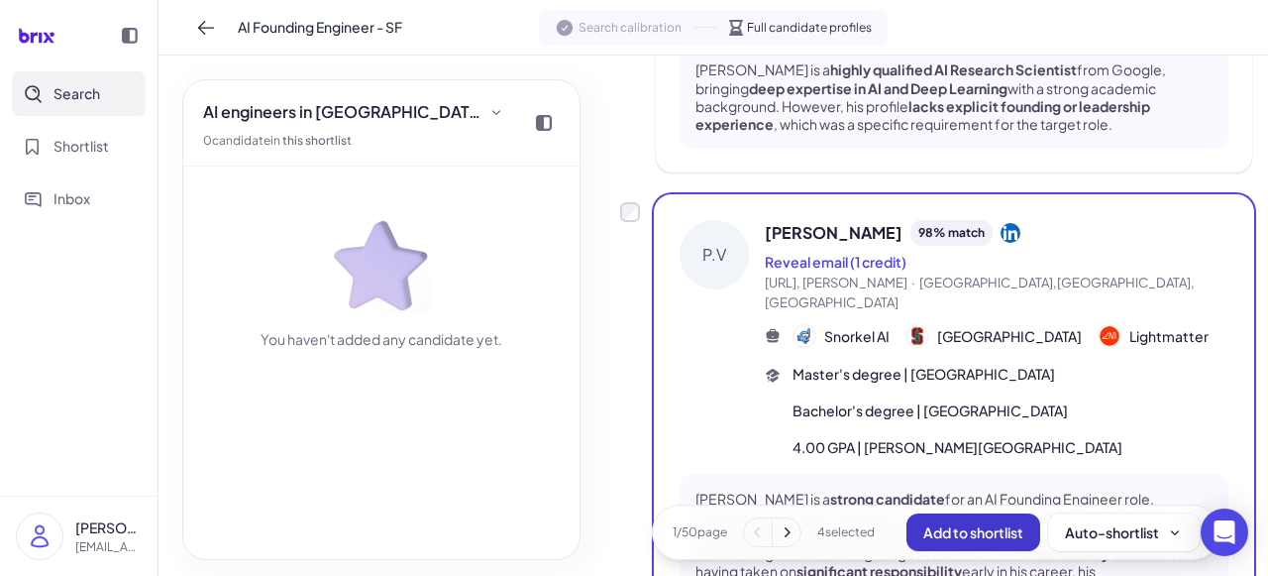
click at [975, 534] on span "Add to shortlist" at bounding box center [974, 532] width 100 height 18
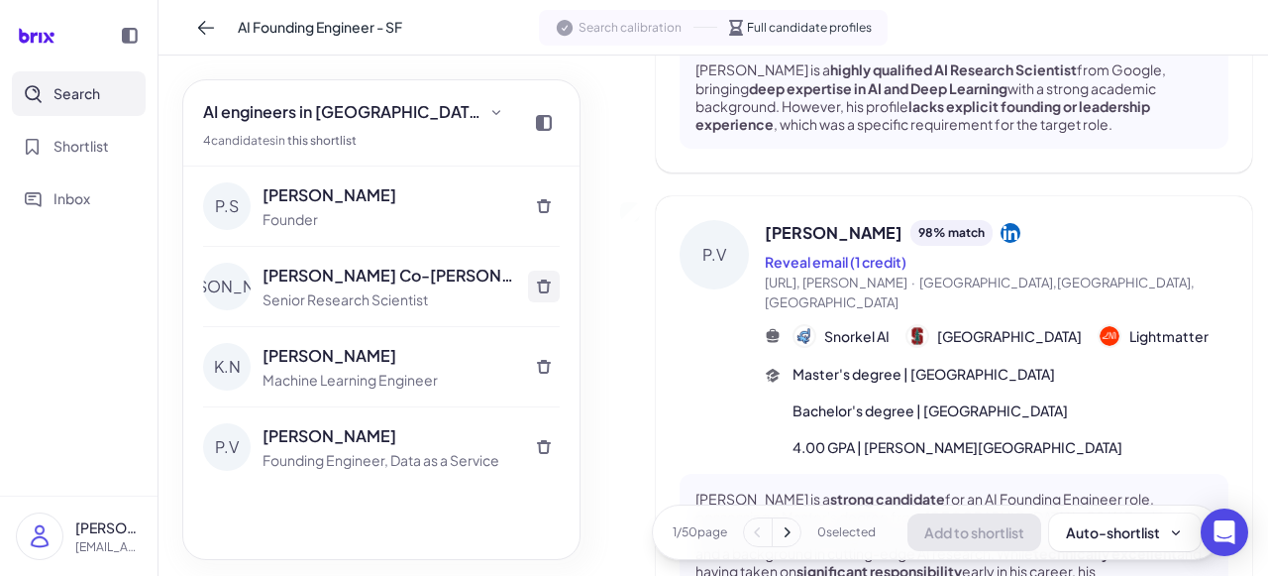
click at [540, 289] on icon at bounding box center [544, 286] width 14 height 14
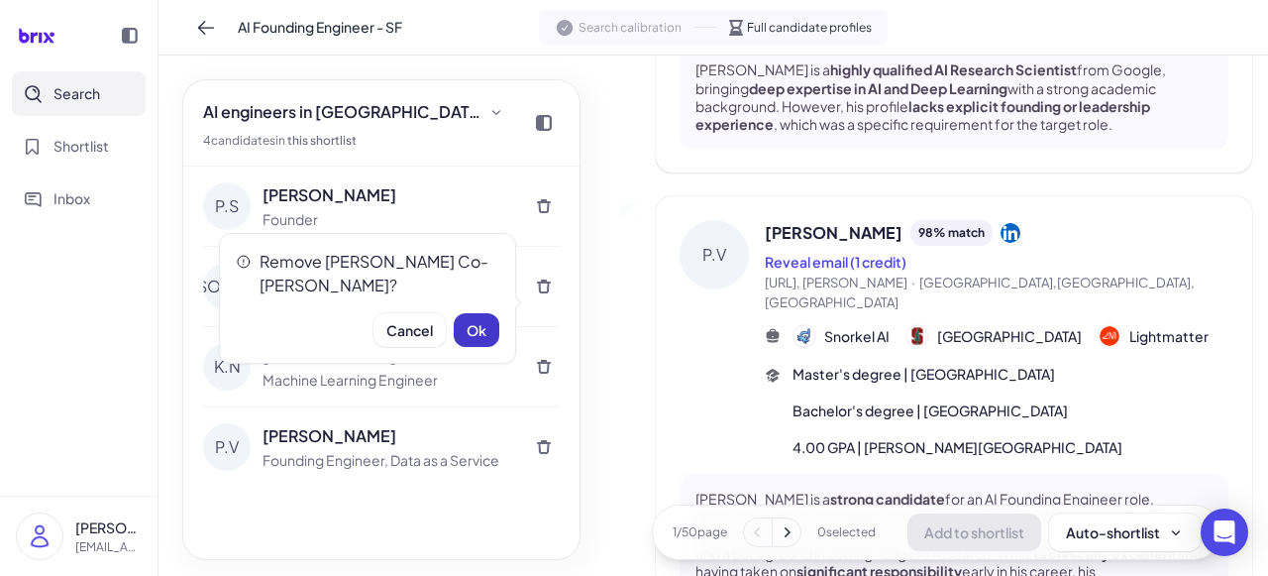
click at [493, 313] on button "Ok" at bounding box center [477, 330] width 46 height 34
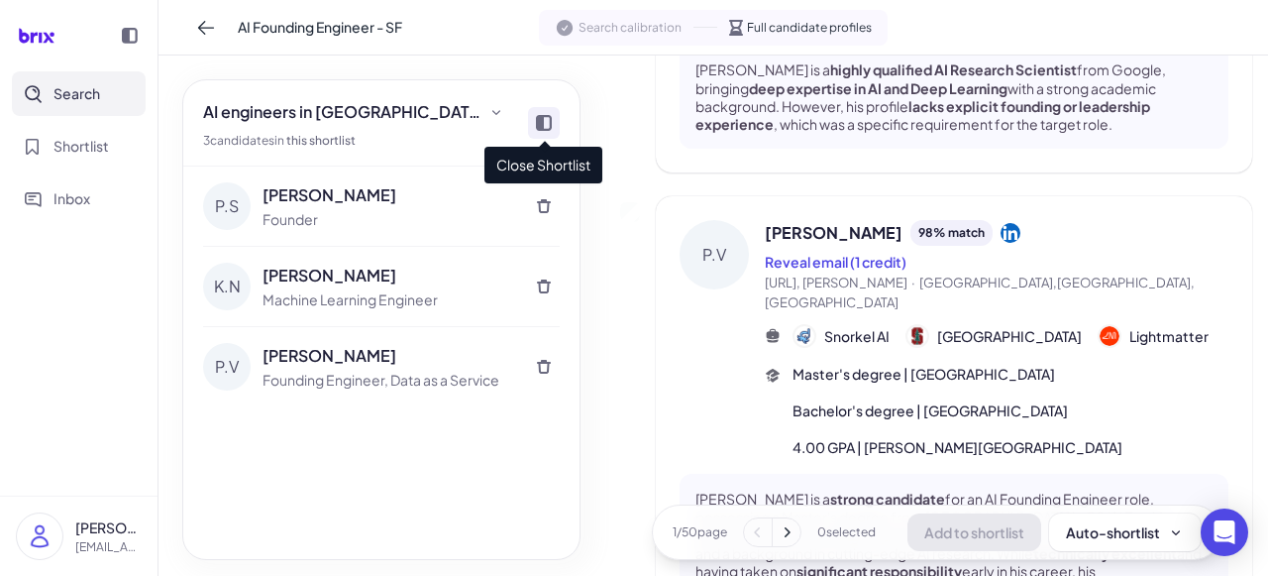
click at [539, 119] on icon at bounding box center [544, 123] width 16 height 16
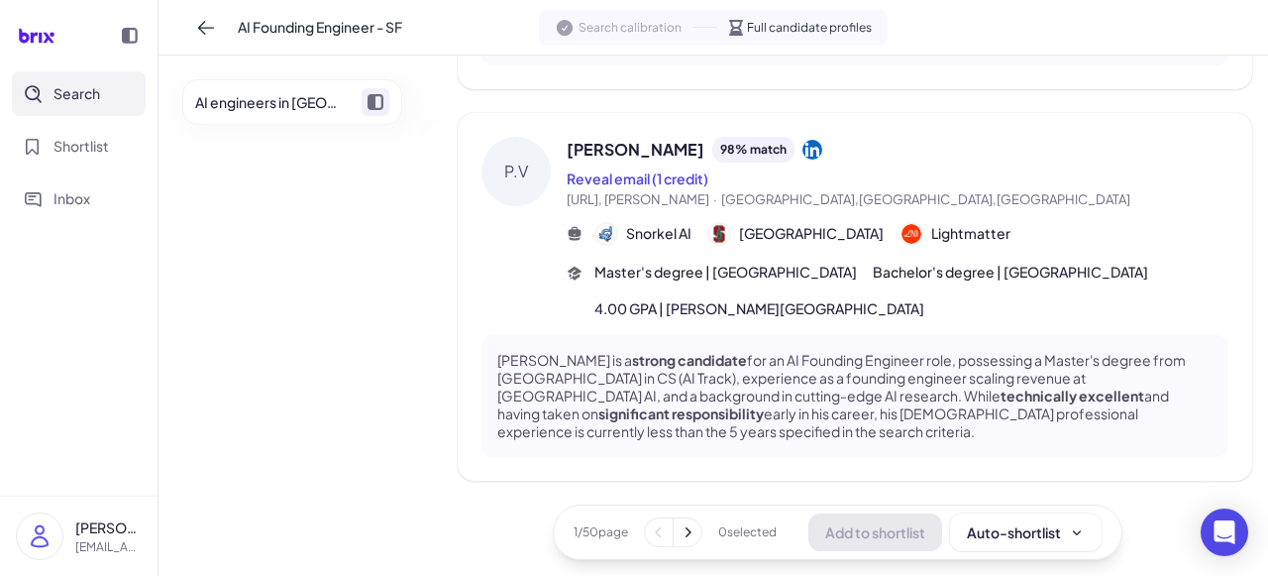
scroll to position [3753, 0]
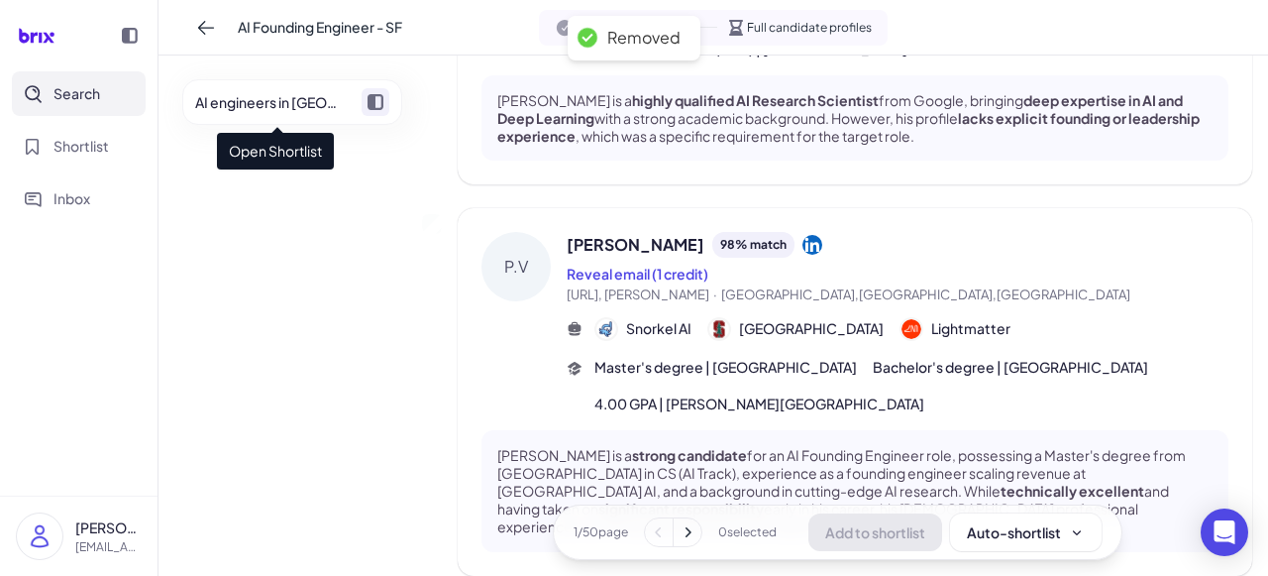
click at [368, 108] on icon at bounding box center [376, 102] width 16 height 16
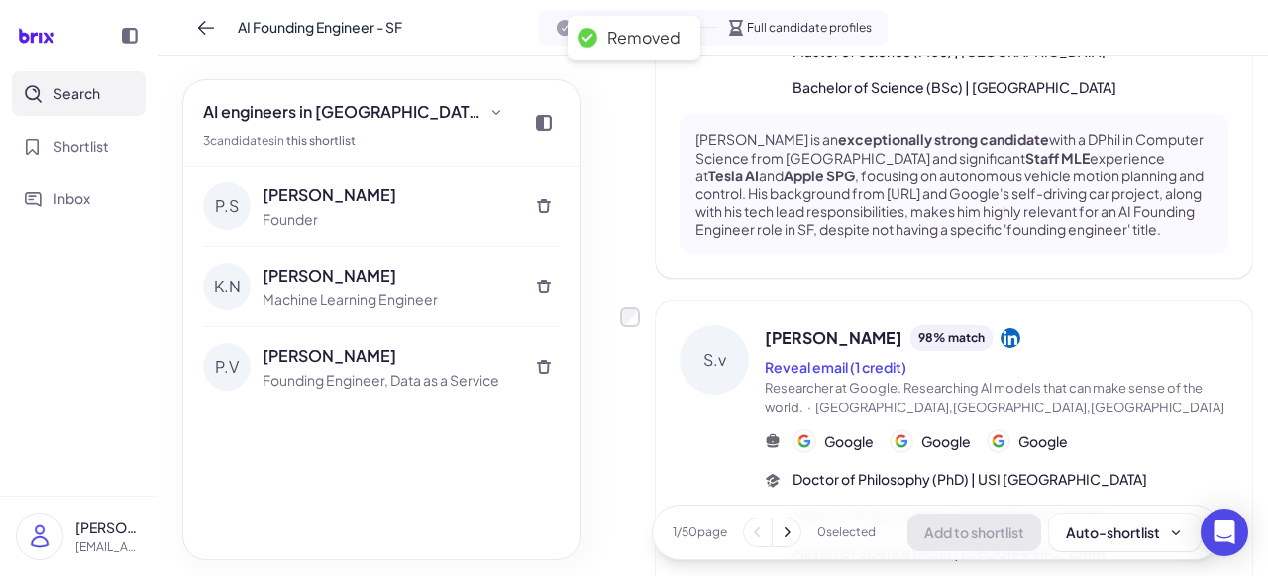
scroll to position [4287, 0]
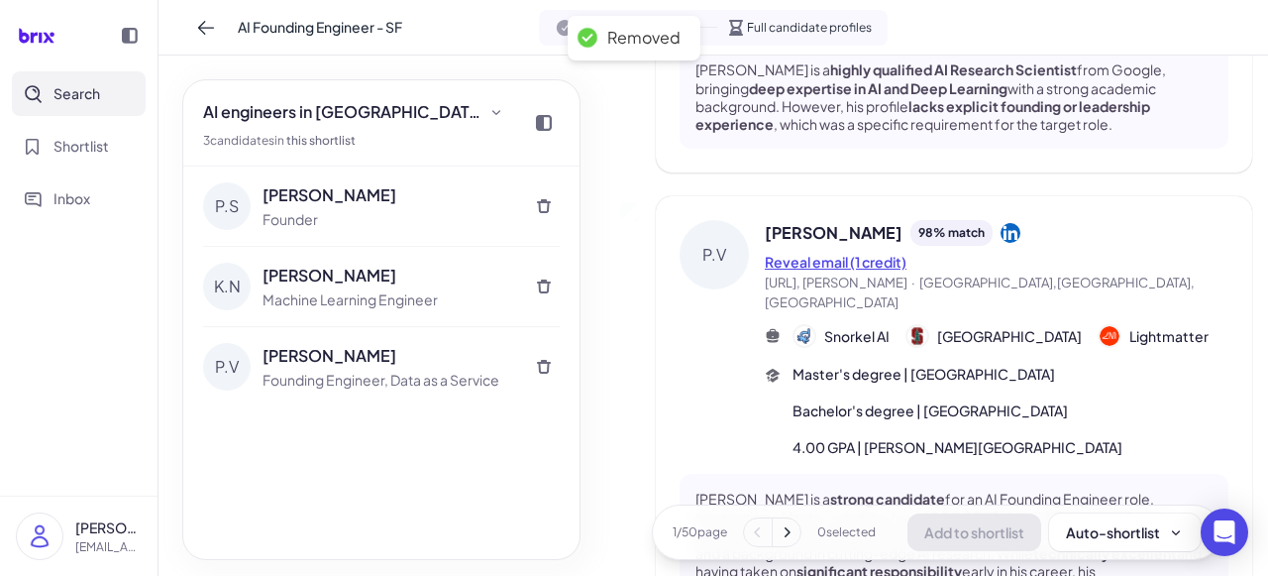
click at [790, 252] on button "Reveal email (1 credit)" at bounding box center [836, 262] width 142 height 21
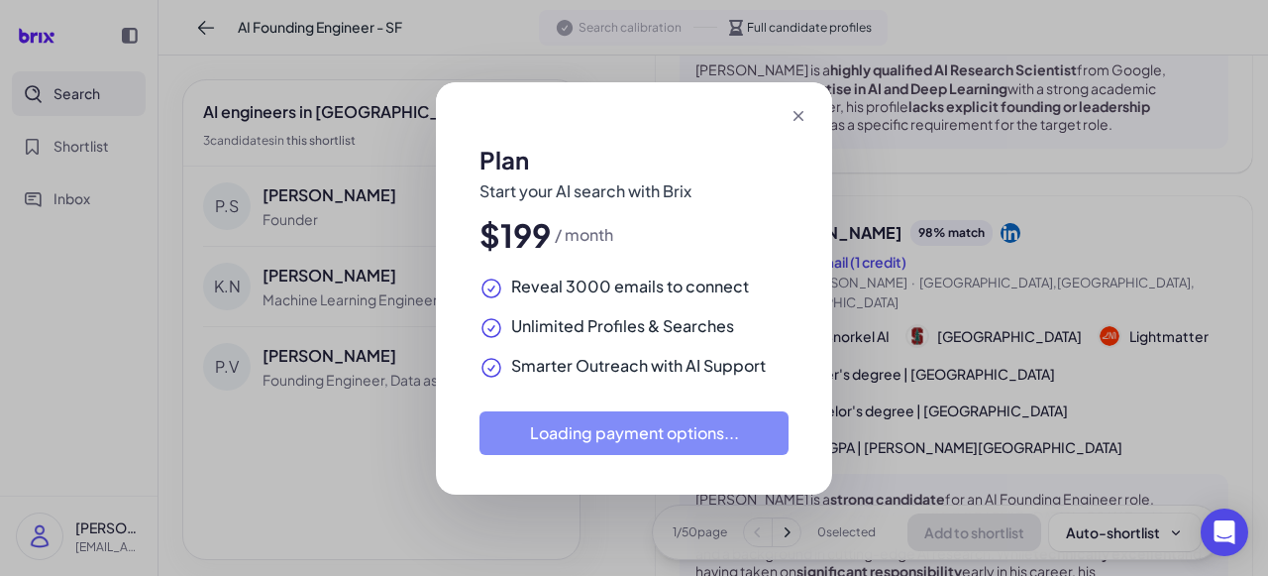
click at [792, 122] on icon at bounding box center [799, 116] width 20 height 20
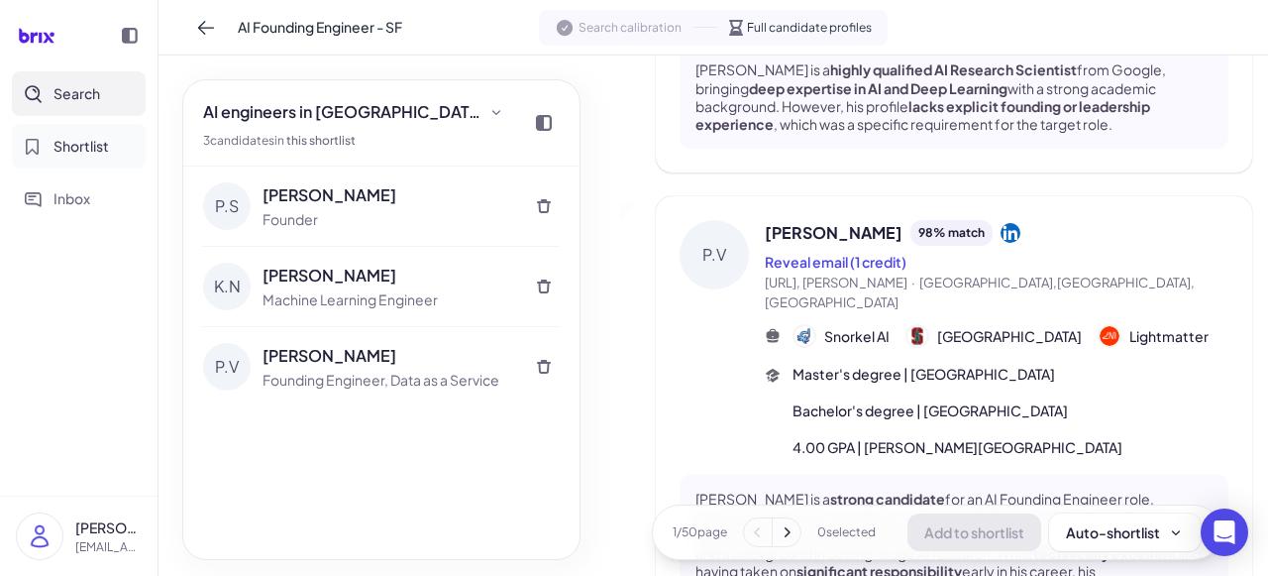
click at [89, 146] on span "Shortlist" at bounding box center [81, 146] width 55 height 21
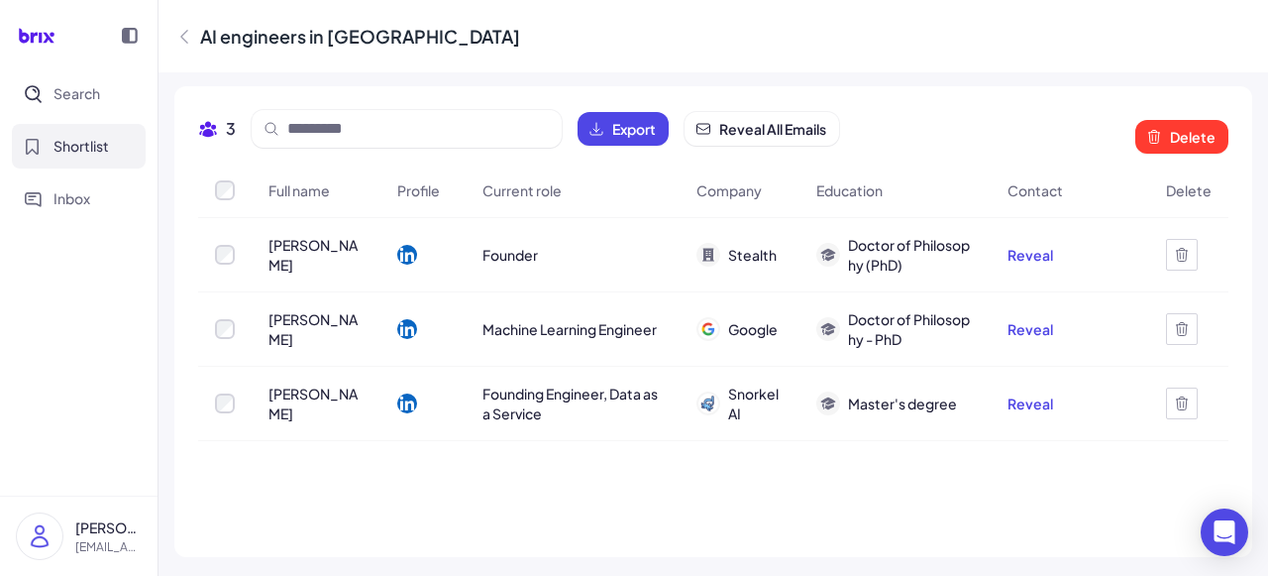
click at [796, 101] on div "3 Export Reveal All Emails Delete Full name Profile Current role Company Educat…" at bounding box center [713, 321] width 1078 height 471
click at [796, 121] on span "Reveal All Emails" at bounding box center [772, 129] width 107 height 20
click at [633, 144] on button "Export" at bounding box center [623, 129] width 91 height 34
click at [52, 210] on button "Inbox" at bounding box center [79, 198] width 134 height 45
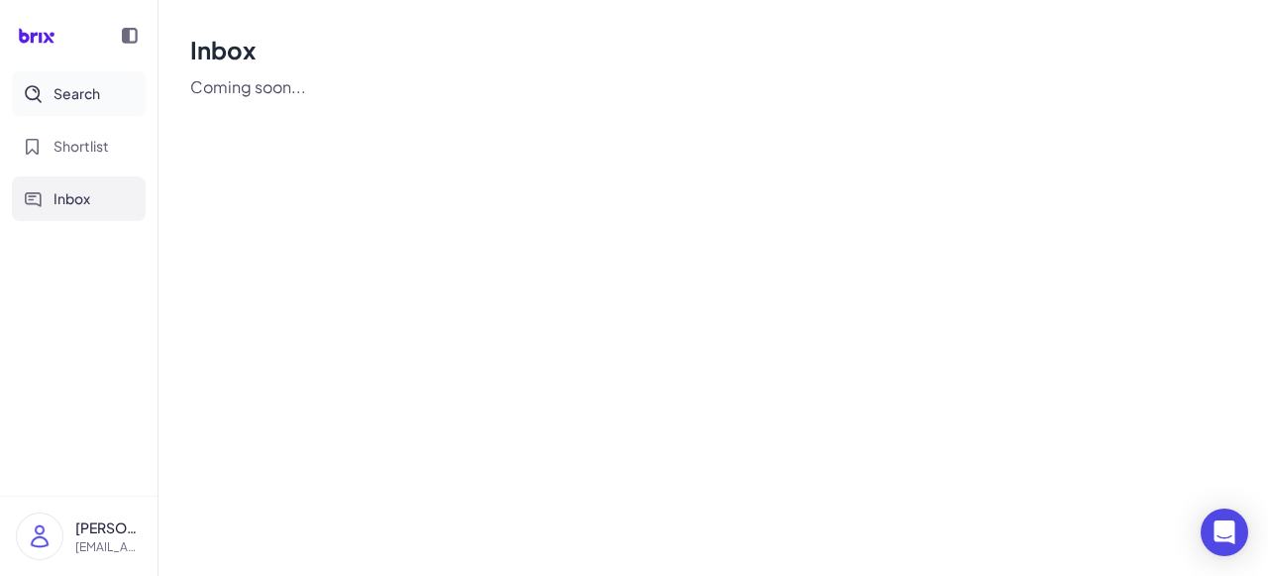
click at [67, 106] on button "Search" at bounding box center [79, 93] width 134 height 45
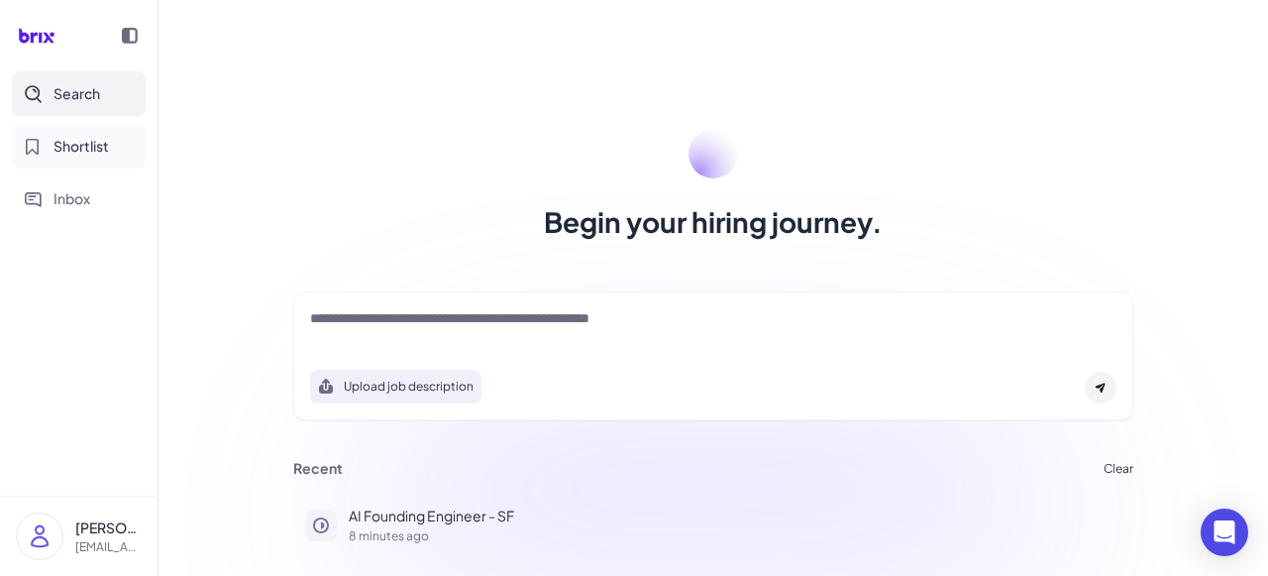
click at [72, 159] on button "Shortlist" at bounding box center [79, 146] width 134 height 45
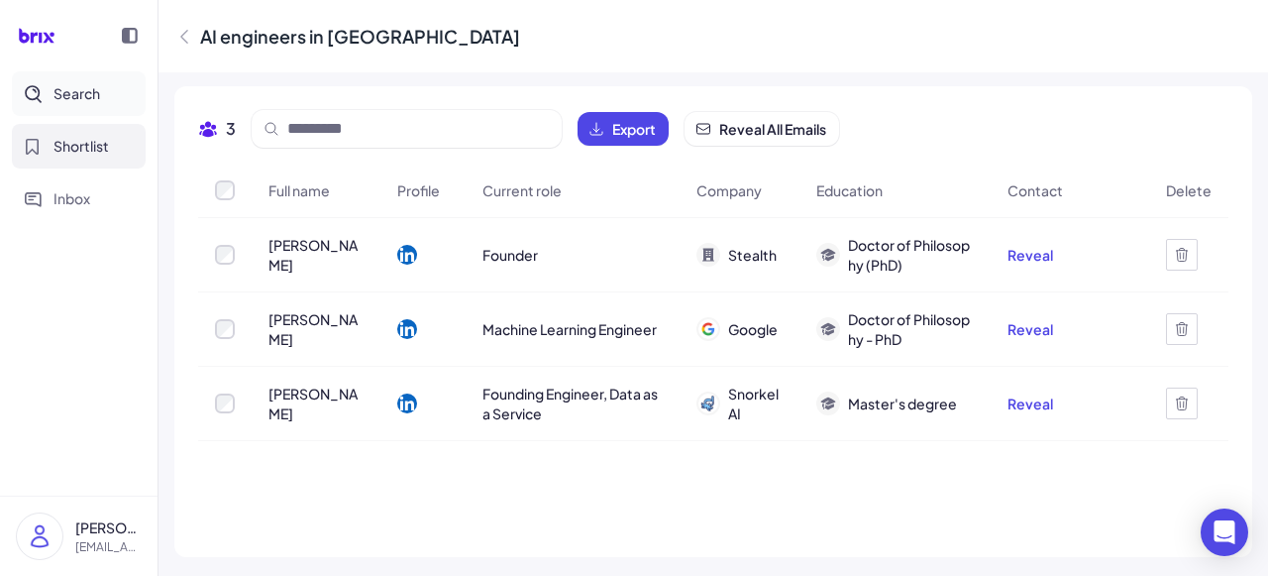
click at [72, 88] on span "Search" at bounding box center [77, 93] width 47 height 21
